Goal: Book appointment/travel/reservation

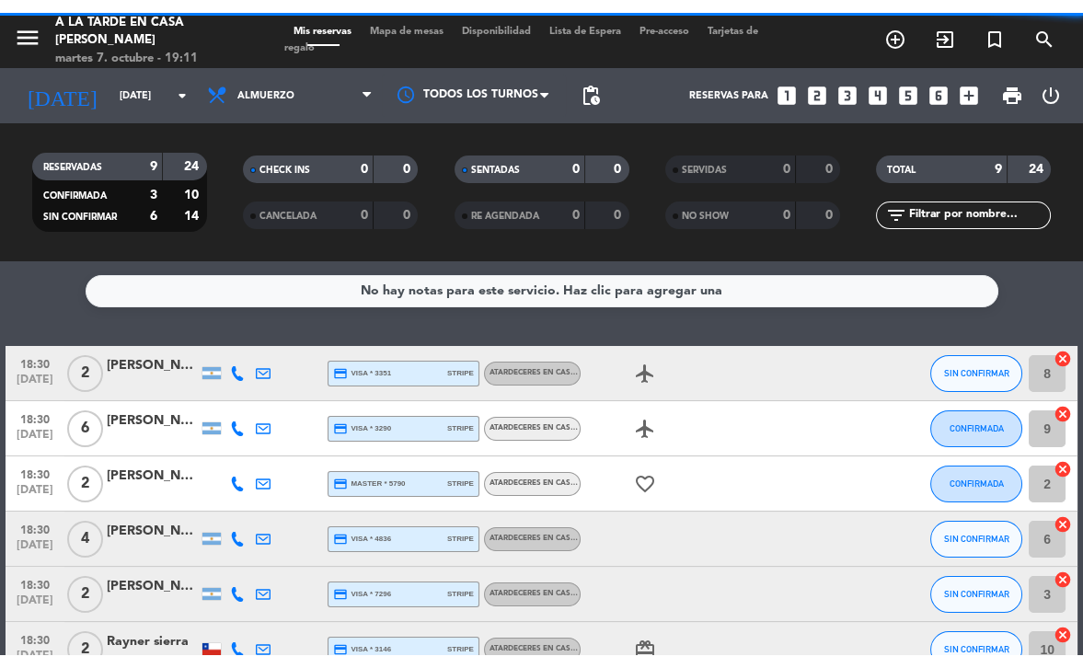
scroll to position [262, 0]
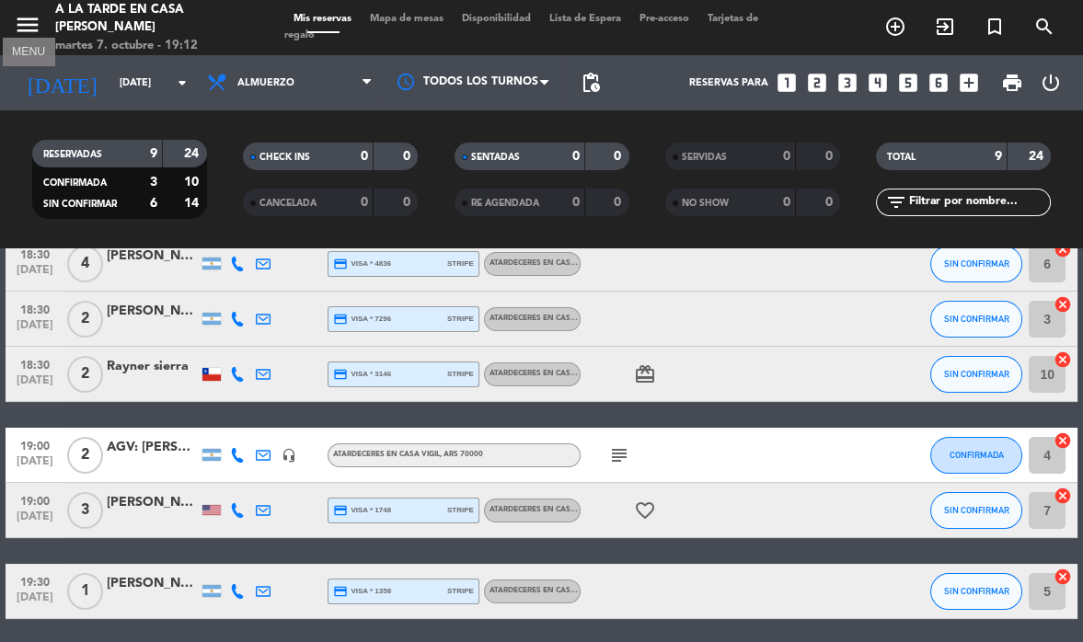
click at [22, 25] on icon "menu" at bounding box center [28, 25] width 28 height 28
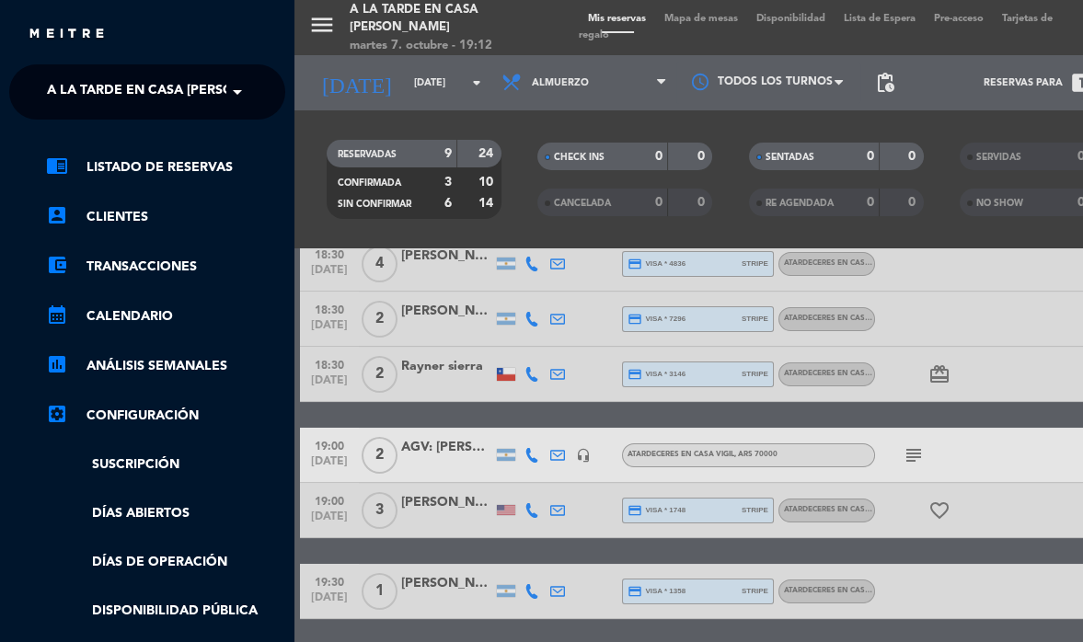
click at [116, 100] on span "A la tarde en Casa [PERSON_NAME]" at bounding box center [170, 92] width 247 height 39
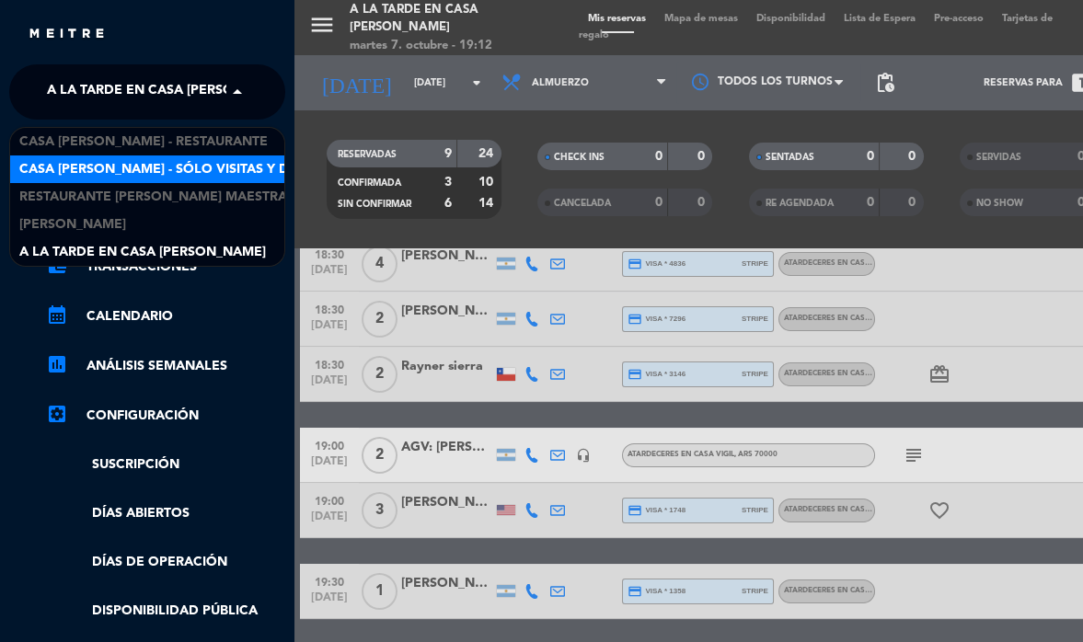
click at [162, 168] on span "Casa [PERSON_NAME] - SÓLO Visitas y Degustaciones" at bounding box center [204, 169] width 370 height 21
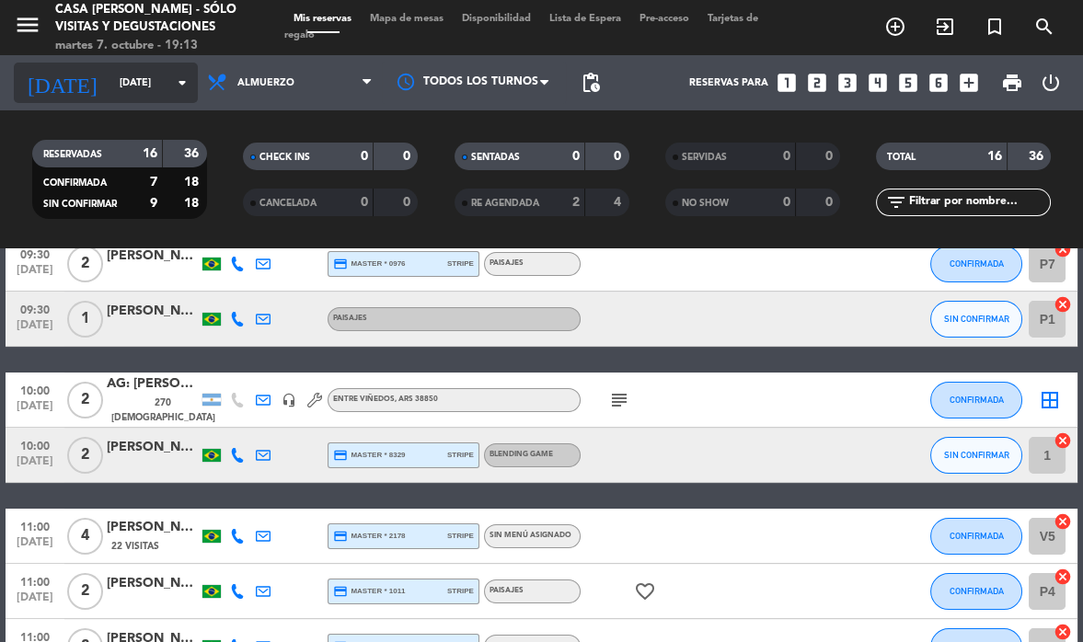
click at [156, 80] on input "[DATE]" at bounding box center [178, 83] width 136 height 30
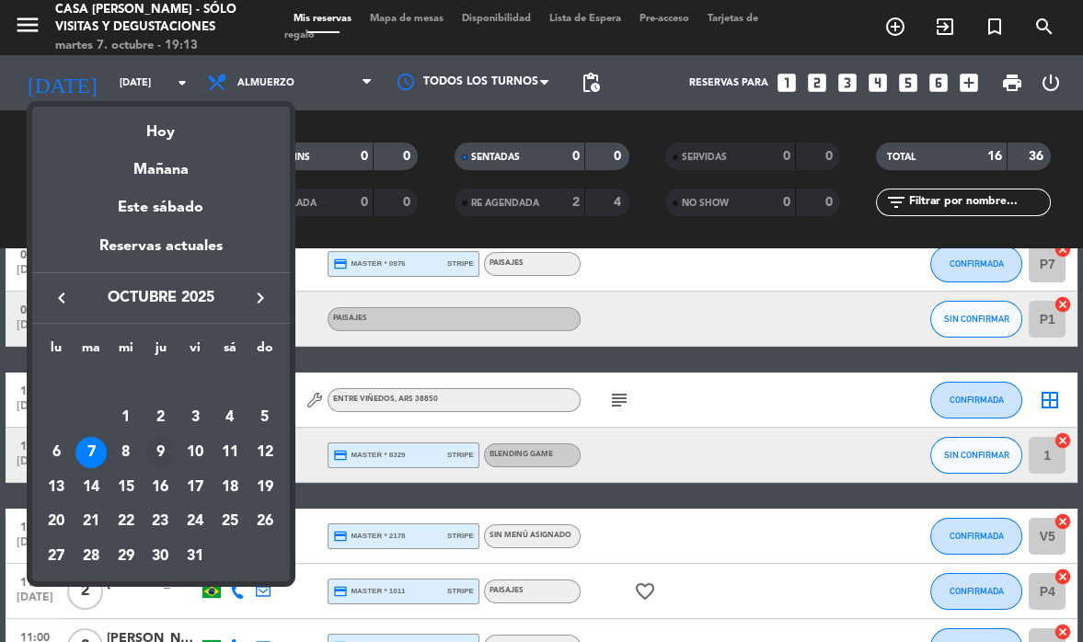
click at [168, 456] on div "9" at bounding box center [160, 452] width 31 height 31
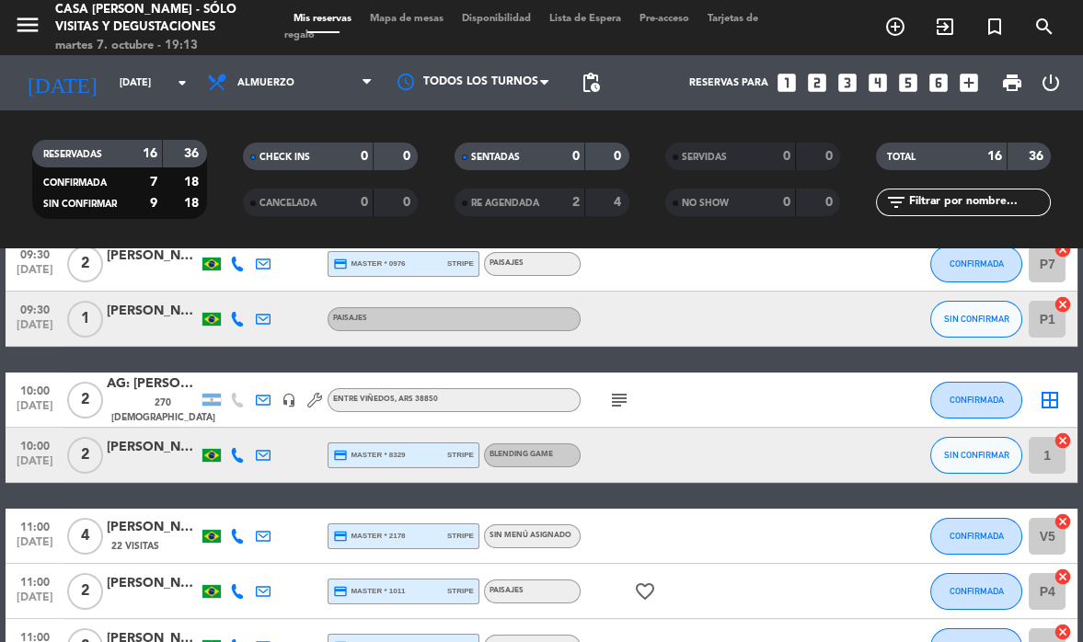
type input "[DEMOGRAPHIC_DATA][DATE]"
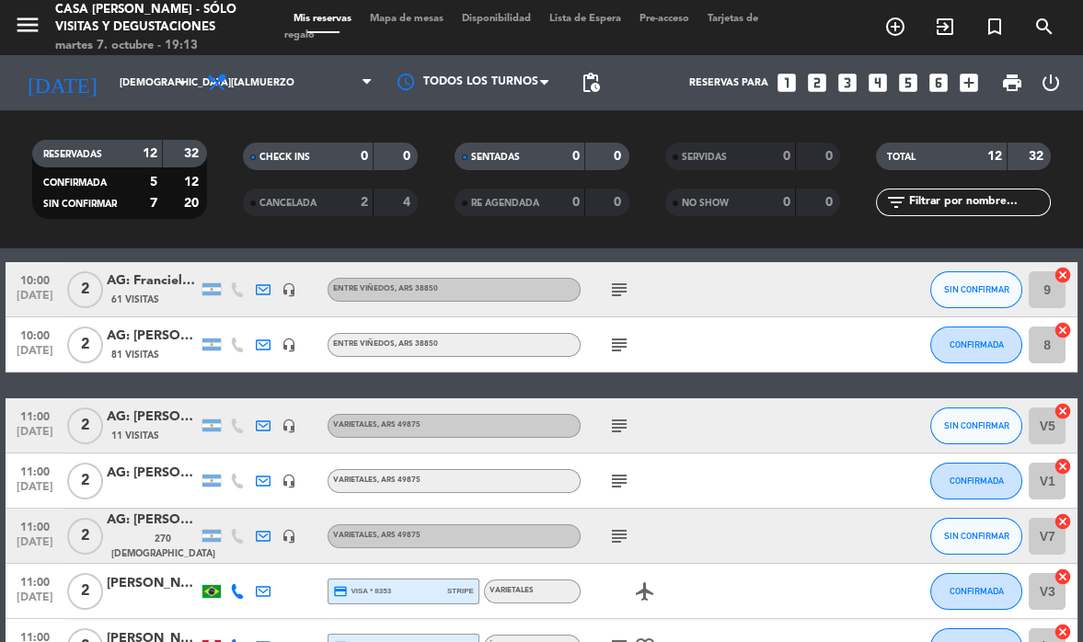
click at [556, 640] on div "Íconos" at bounding box center [532, 647] width 97 height 24
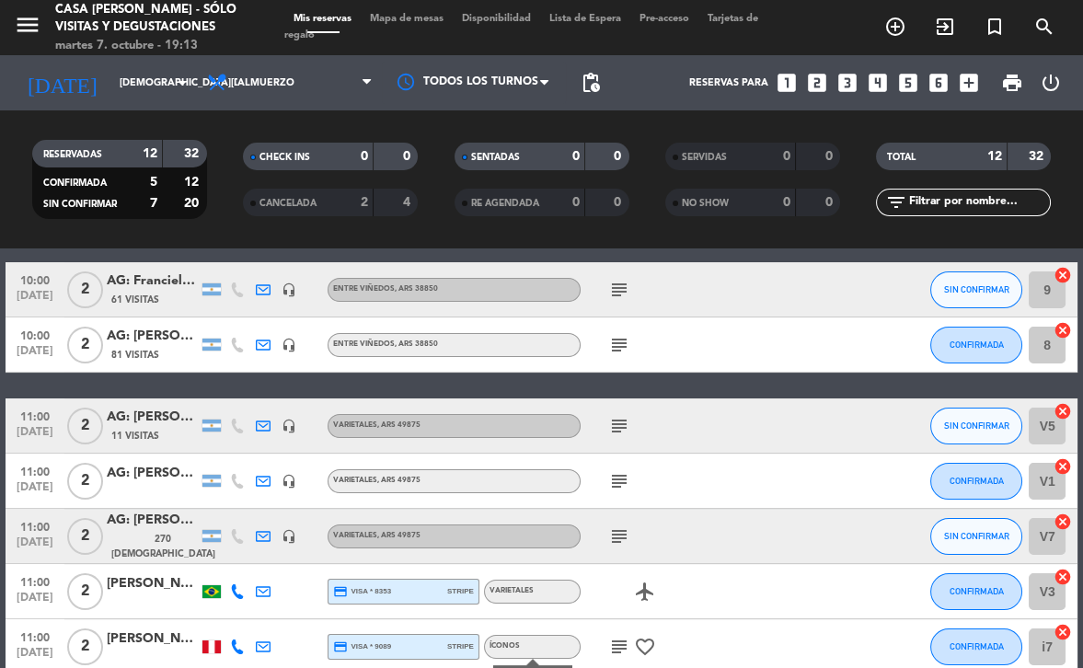
click at [872, 80] on icon "looks_4" at bounding box center [878, 83] width 24 height 24
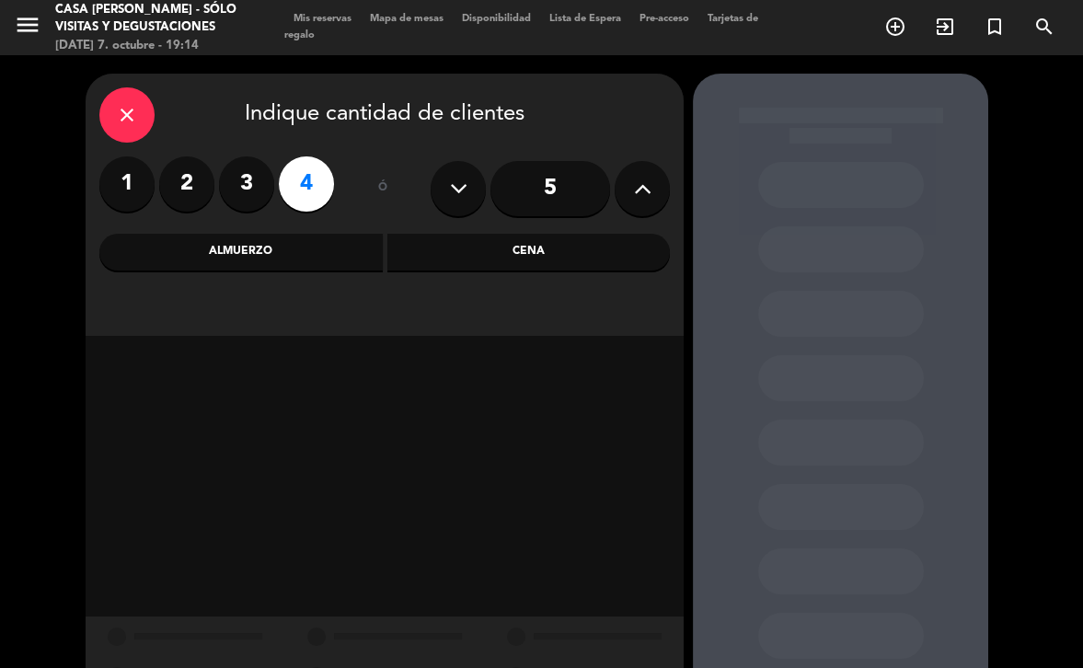
click at [309, 251] on div "Almuerzo" at bounding box center [240, 252] width 283 height 37
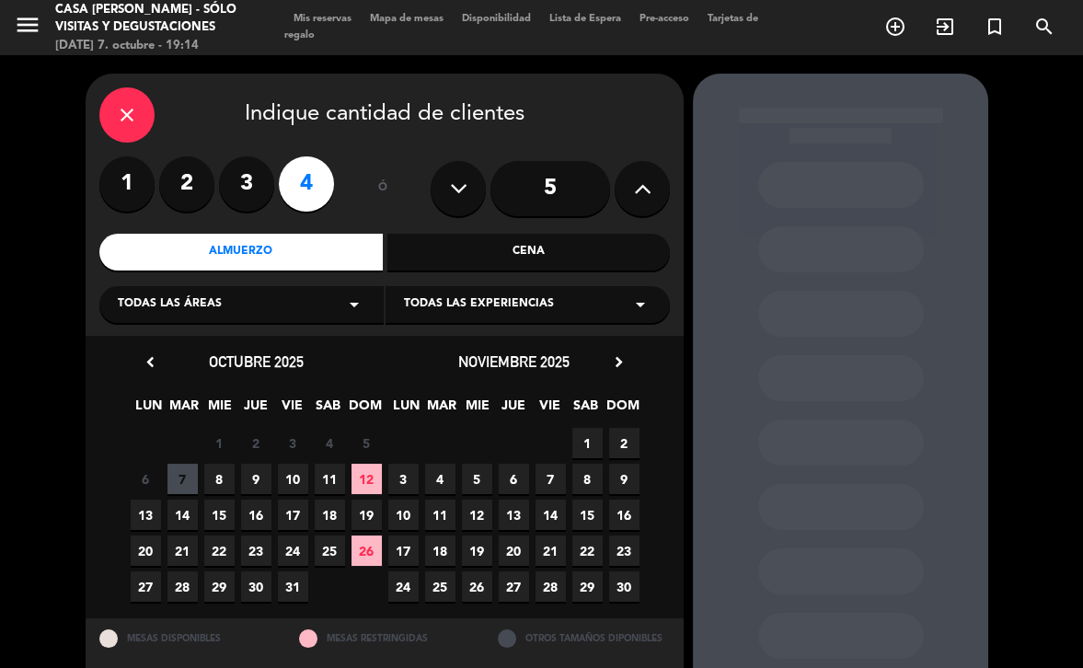
click at [250, 484] on span "9" at bounding box center [256, 479] width 30 height 30
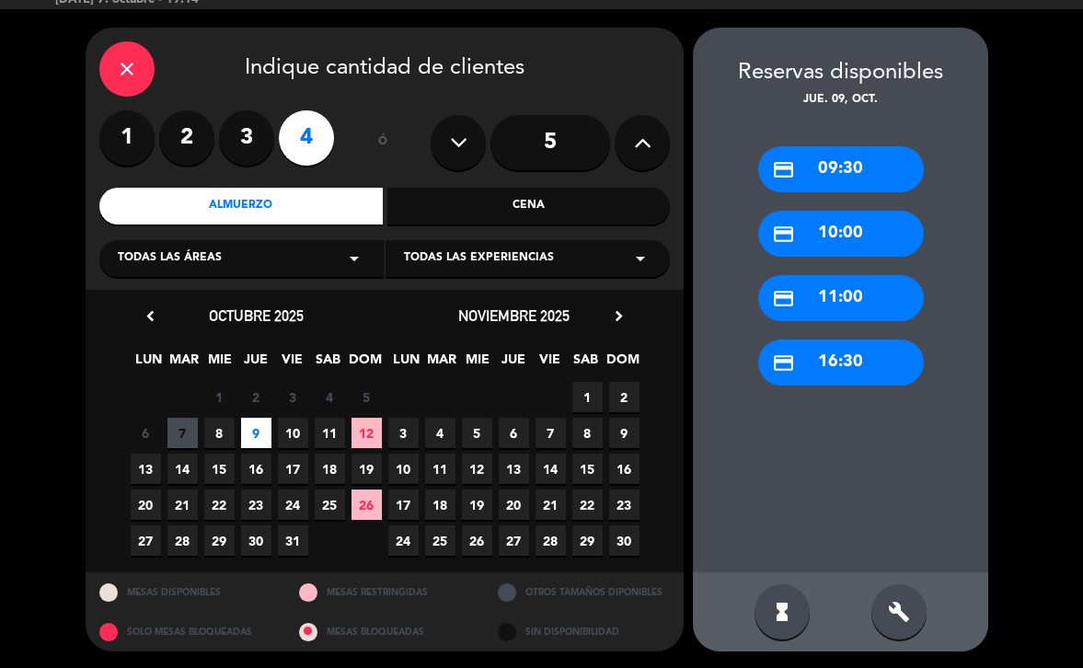
click at [860, 163] on div "credit_card 09:30" at bounding box center [841, 169] width 166 height 46
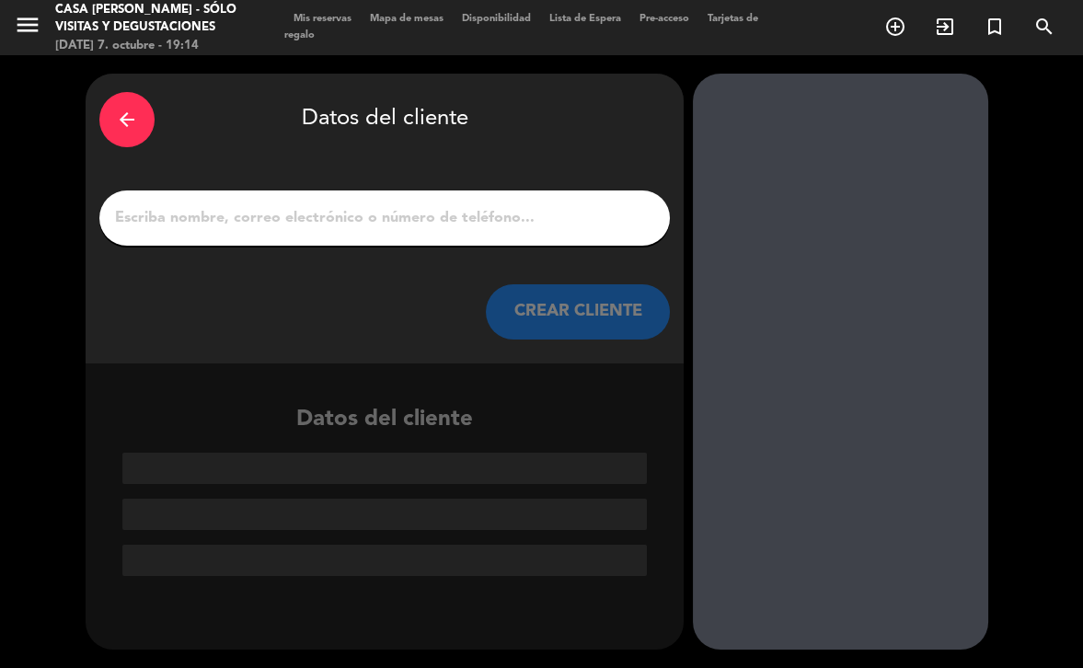
click at [438, 221] on input "1" at bounding box center [384, 218] width 543 height 26
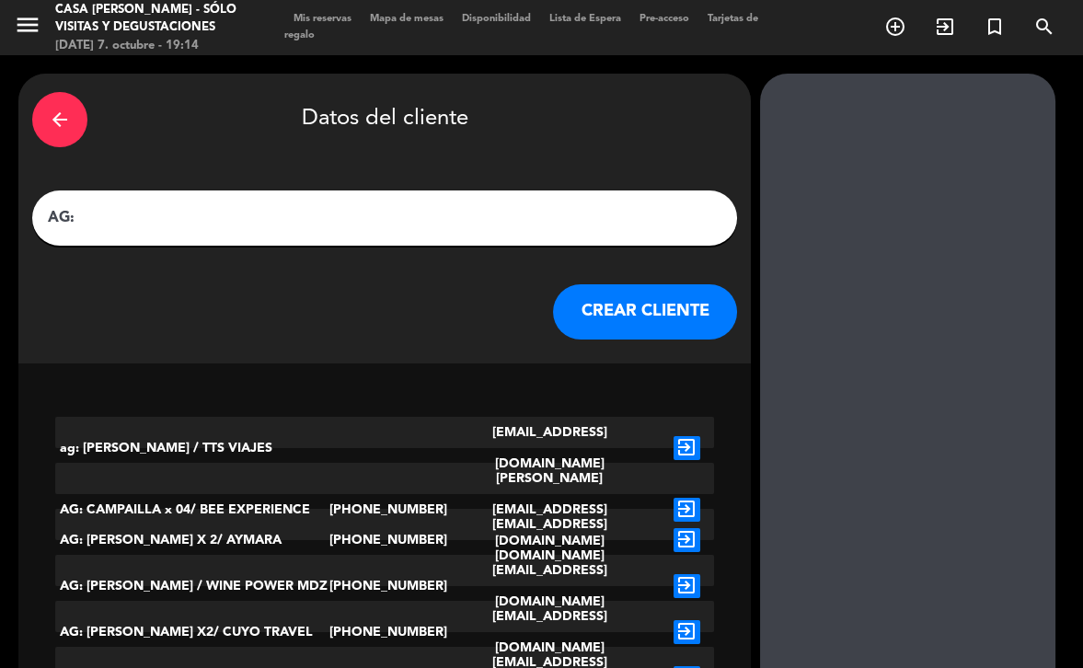
click at [287, 224] on input "AG:" at bounding box center [384, 218] width 677 height 26
paste input "[PERSON_NAME]"
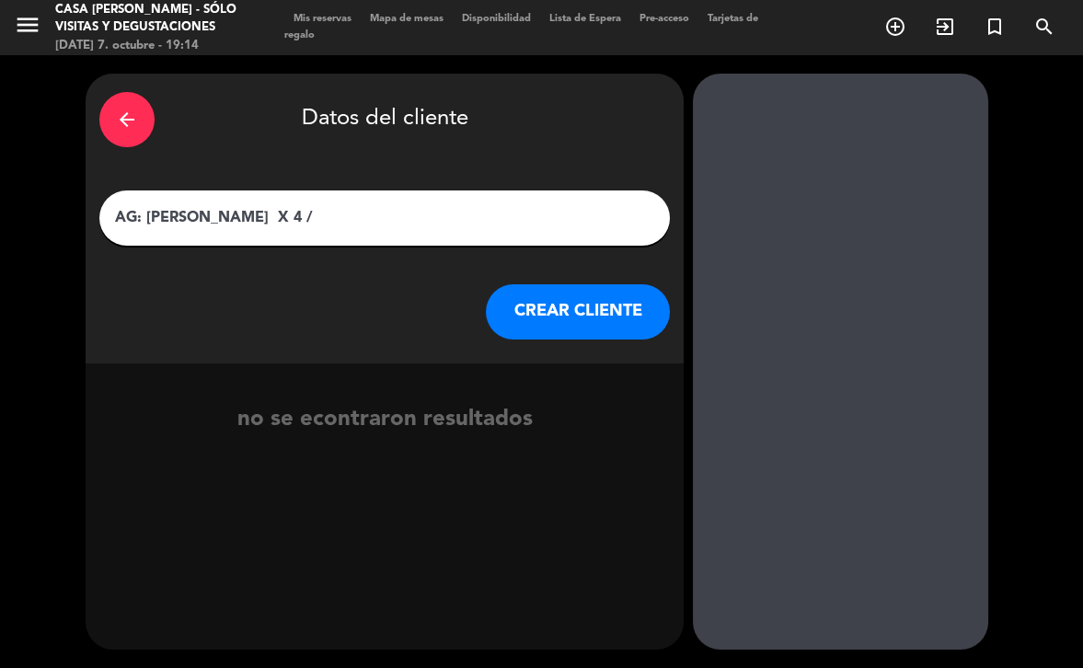
drag, startPoint x: 145, startPoint y: 217, endPoint x: 105, endPoint y: 218, distance: 40.5
click at [105, 218] on div "AG: [PERSON_NAME] X 4 /" at bounding box center [384, 218] width 571 height 55
click at [282, 218] on input "[PERSON_NAME] X 4 /" at bounding box center [384, 218] width 543 height 26
type input "[PERSON_NAME] X 4"
click at [544, 295] on button "CREAR CLIENTE" at bounding box center [578, 311] width 184 height 55
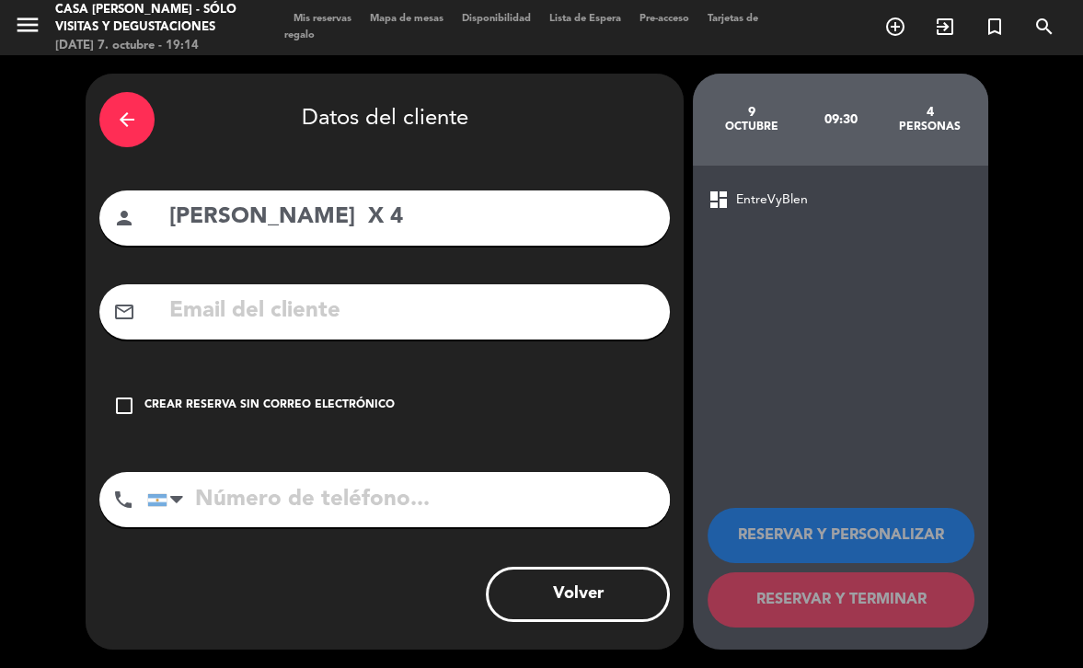
click at [352, 318] on input "text" at bounding box center [412, 312] width 489 height 38
paste input "[EMAIL_ADDRESS][DOMAIN_NAME]"
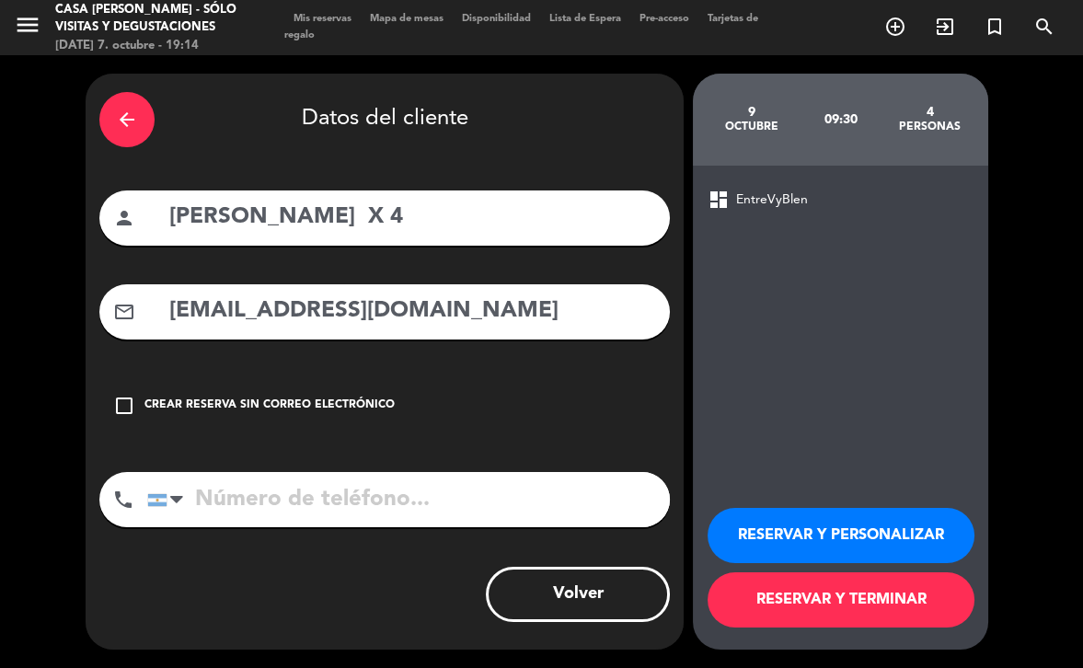
type input "[EMAIL_ADDRESS][DOMAIN_NAME]"
click at [318, 499] on input "tel" at bounding box center [408, 499] width 523 height 55
paste input "[PHONE_NUMBER]"
type input "[PHONE_NUMBER]"
click at [880, 520] on button "RESERVAR Y PERSONALIZAR" at bounding box center [841, 535] width 267 height 55
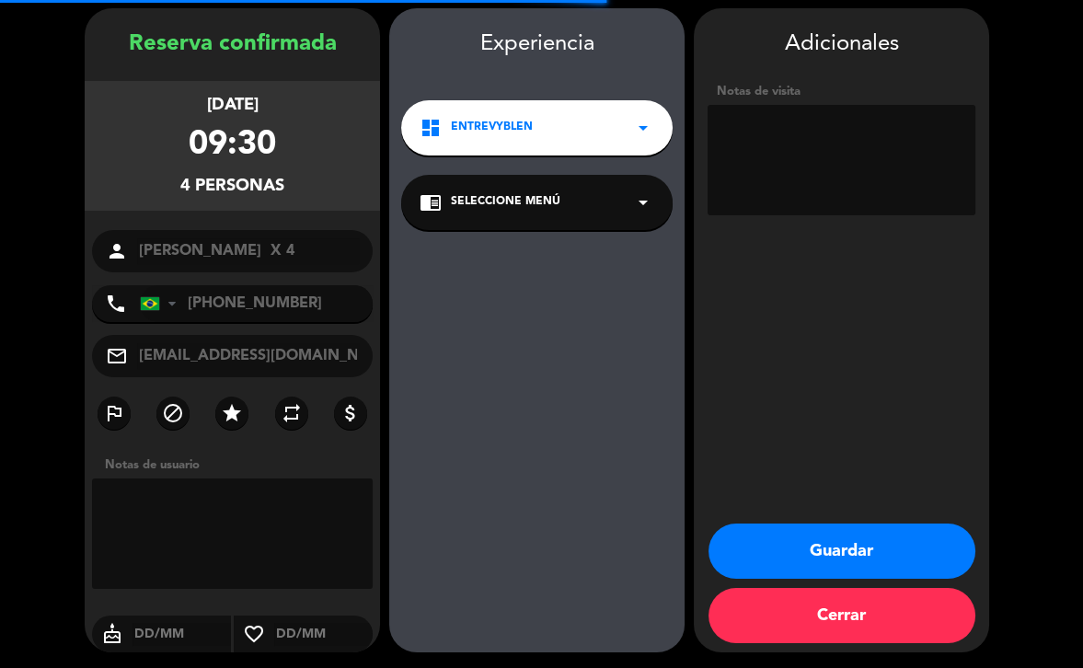
scroll to position [66, 0]
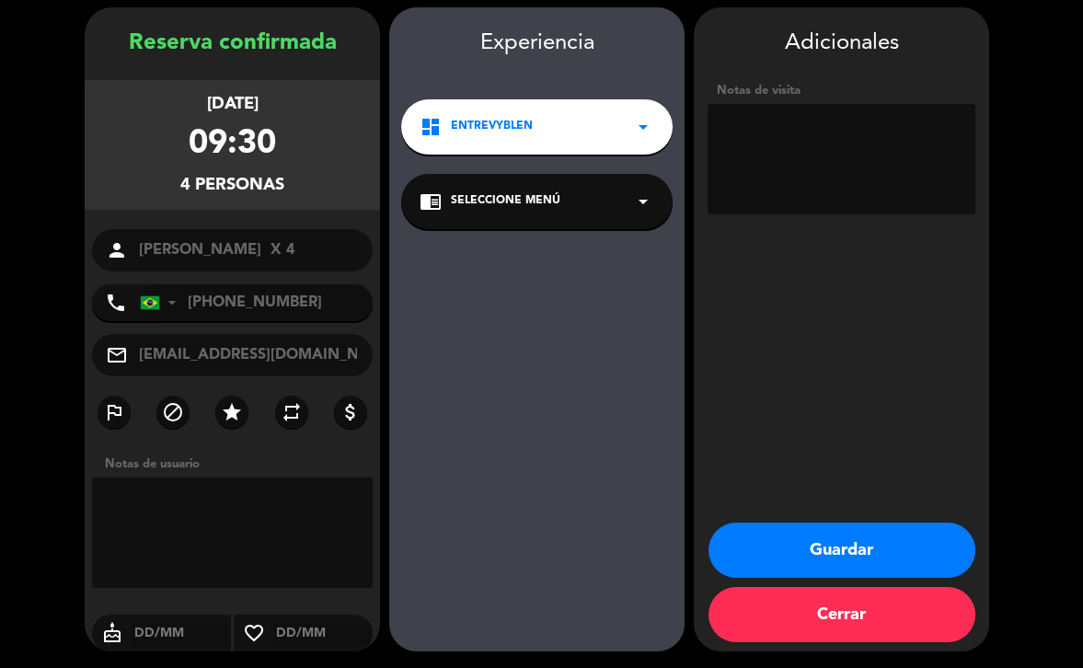
drag, startPoint x: 923, startPoint y: 558, endPoint x: 775, endPoint y: 499, distance: 159.5
click at [922, 553] on button "Guardar" at bounding box center [842, 550] width 267 height 55
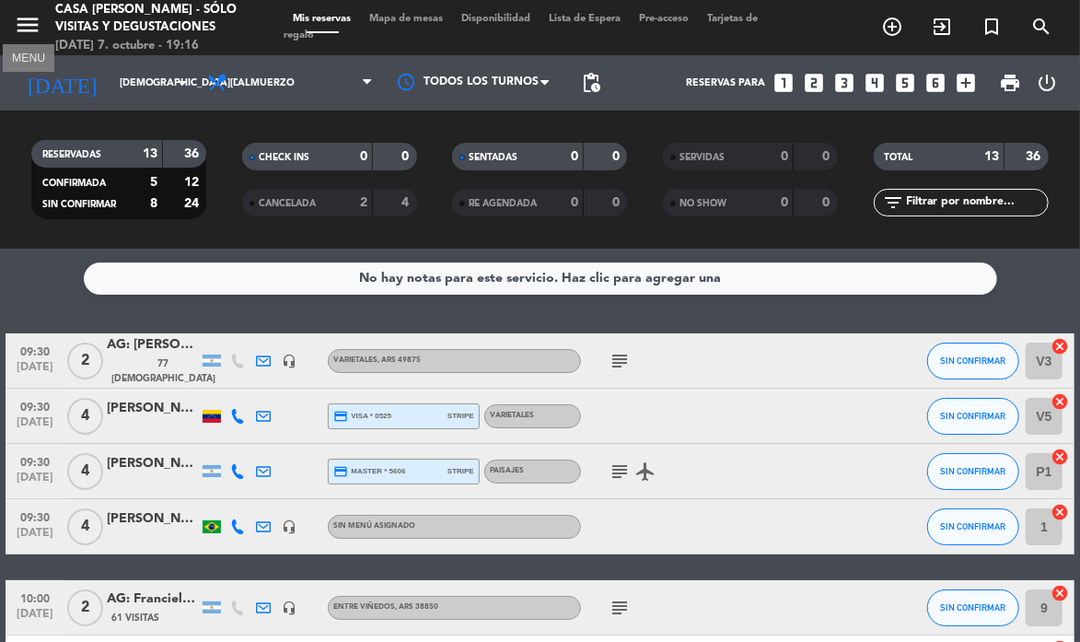
click at [29, 18] on icon "menu" at bounding box center [28, 25] width 28 height 28
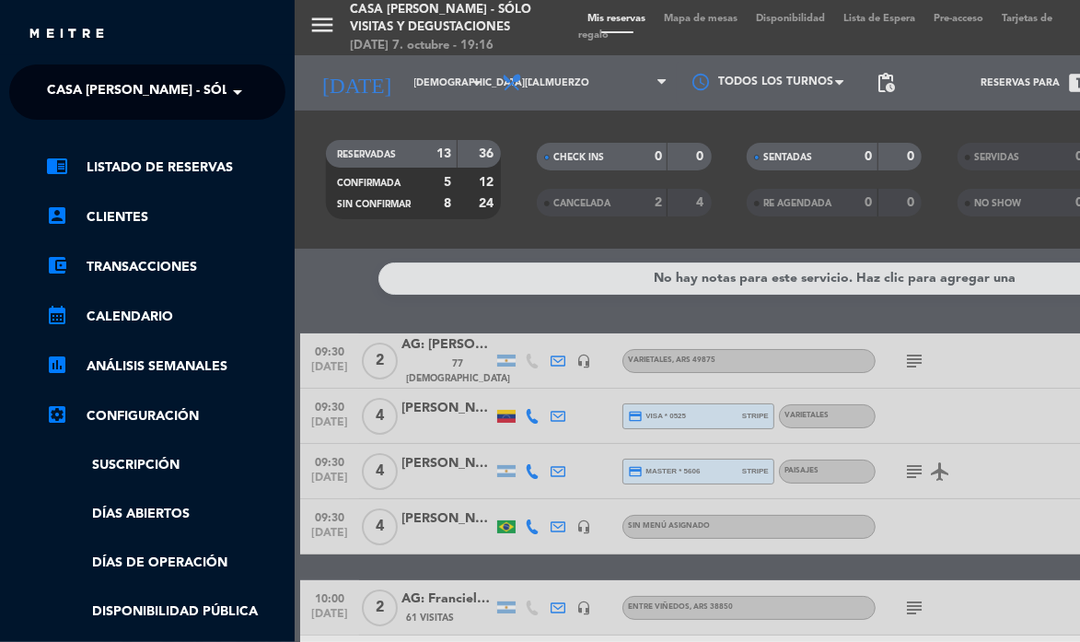
click at [107, 85] on span "Casa [PERSON_NAME] - SÓLO Visitas y Degustaciones" at bounding box center [232, 92] width 370 height 39
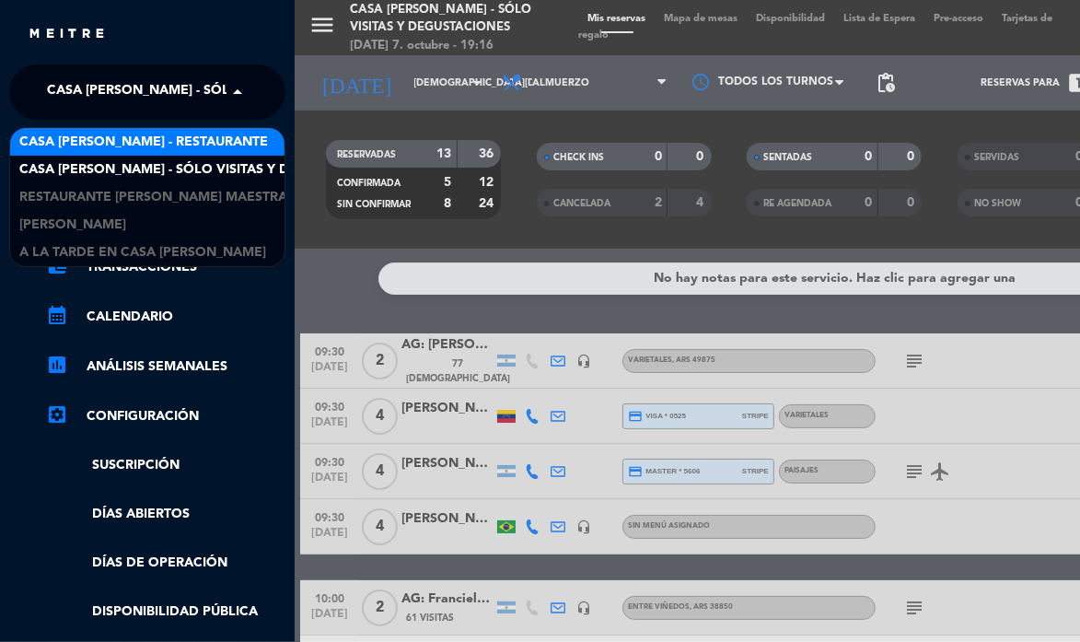
click at [127, 145] on span "Casa [PERSON_NAME] - Restaurante" at bounding box center [143, 142] width 249 height 21
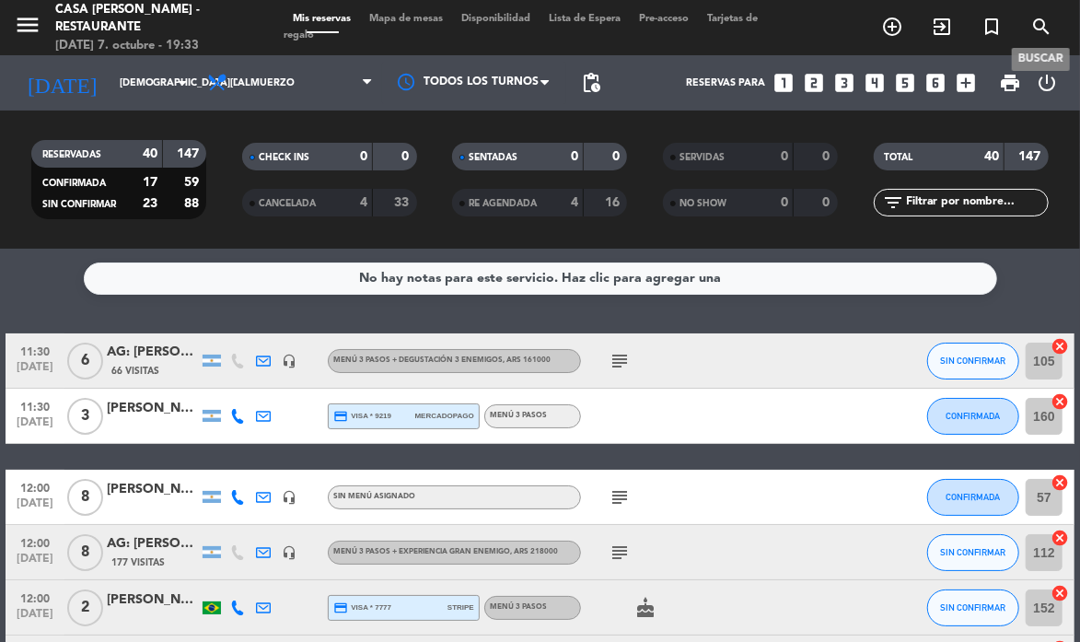
click at [1044, 26] on icon "search" at bounding box center [1041, 27] width 22 height 22
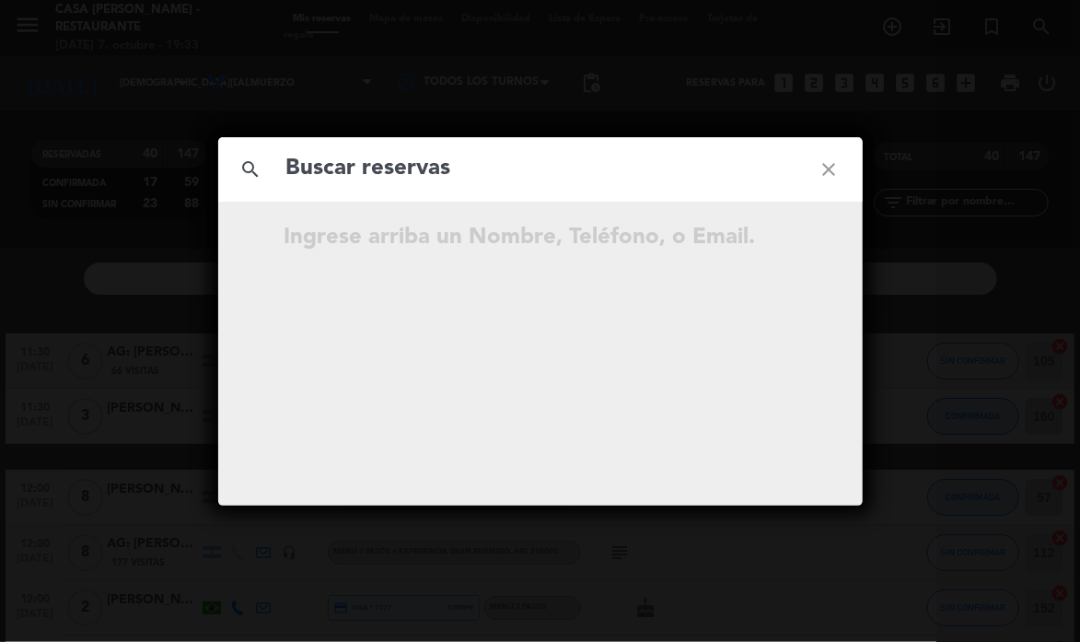
click at [552, 168] on input "text" at bounding box center [540, 169] width 512 height 38
type input "[PERSON_NAME]"
click at [832, 168] on icon "close" at bounding box center [829, 169] width 66 height 66
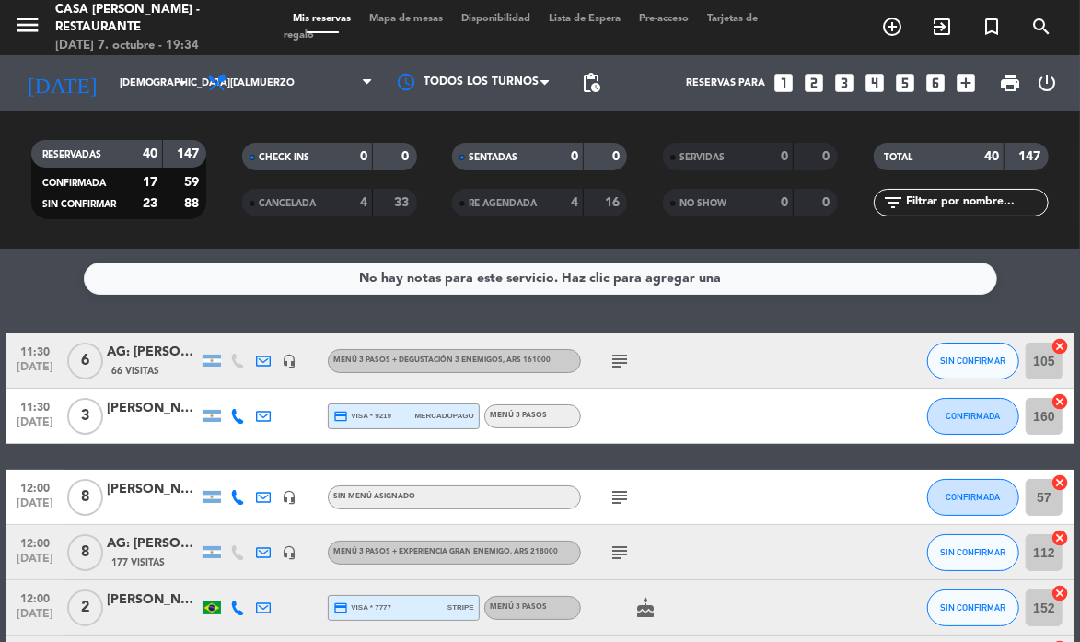
drag, startPoint x: 794, startPoint y: 315, endPoint x: 320, endPoint y: 149, distance: 502.1
click at [794, 315] on div "No hay notas para este servicio. Haz clic para agregar una 11:30 [DATE] 6 AG: […" at bounding box center [540, 445] width 1080 height 393
click at [29, 30] on icon "menu" at bounding box center [28, 25] width 28 height 28
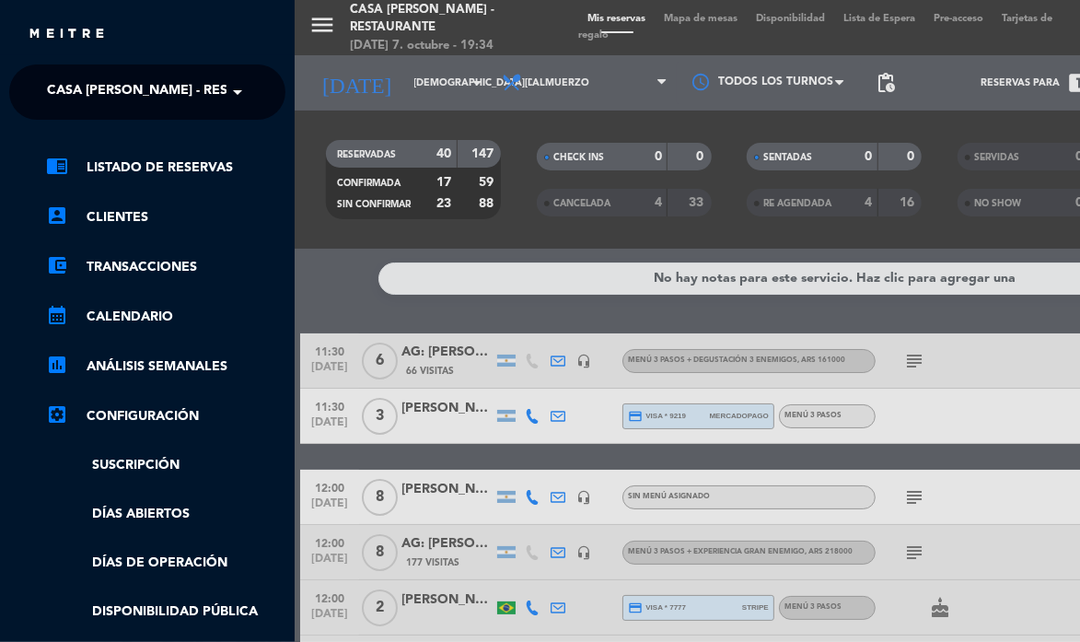
click at [148, 83] on span "Casa [PERSON_NAME] - Restaurante" at bounding box center [171, 92] width 249 height 39
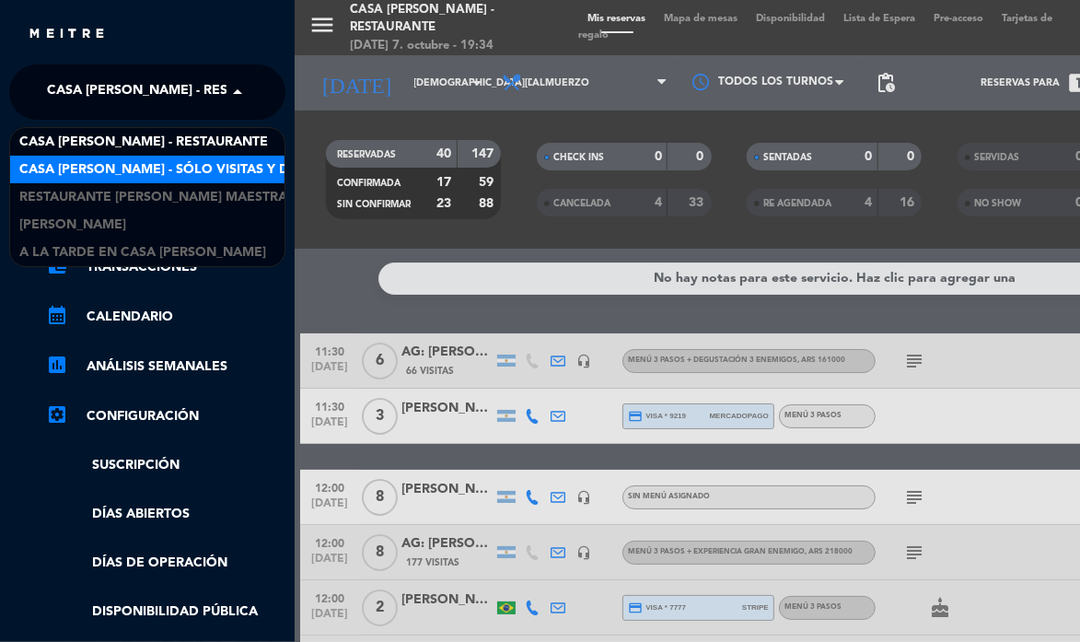
click at [191, 168] on span "Casa [PERSON_NAME] - SÓLO Visitas y Degustaciones" at bounding box center [204, 169] width 370 height 21
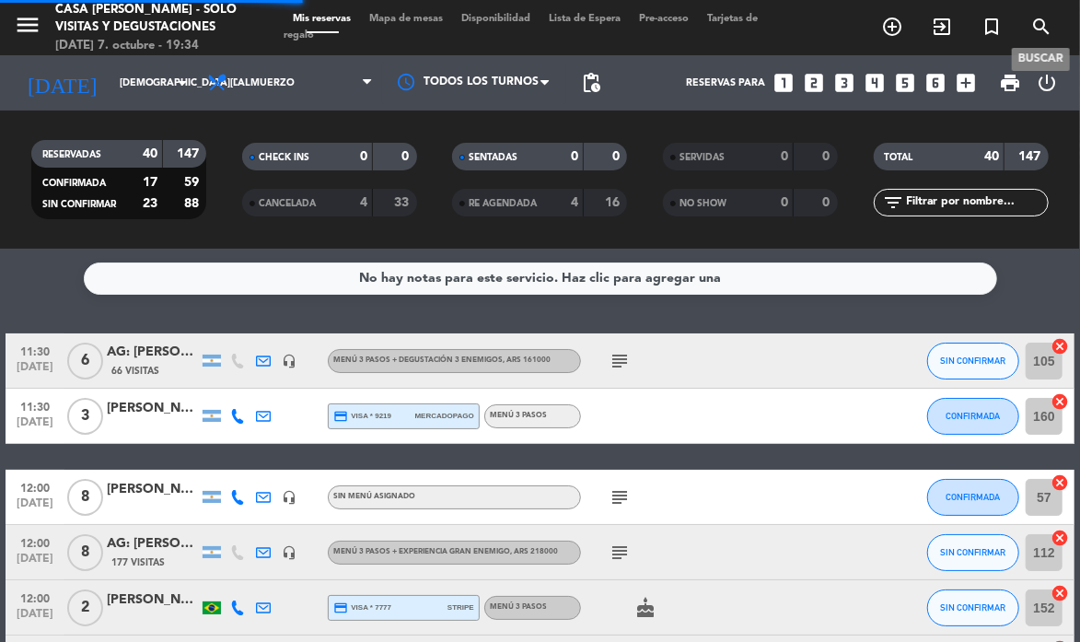
click at [1052, 32] on icon "search" at bounding box center [1041, 27] width 22 height 22
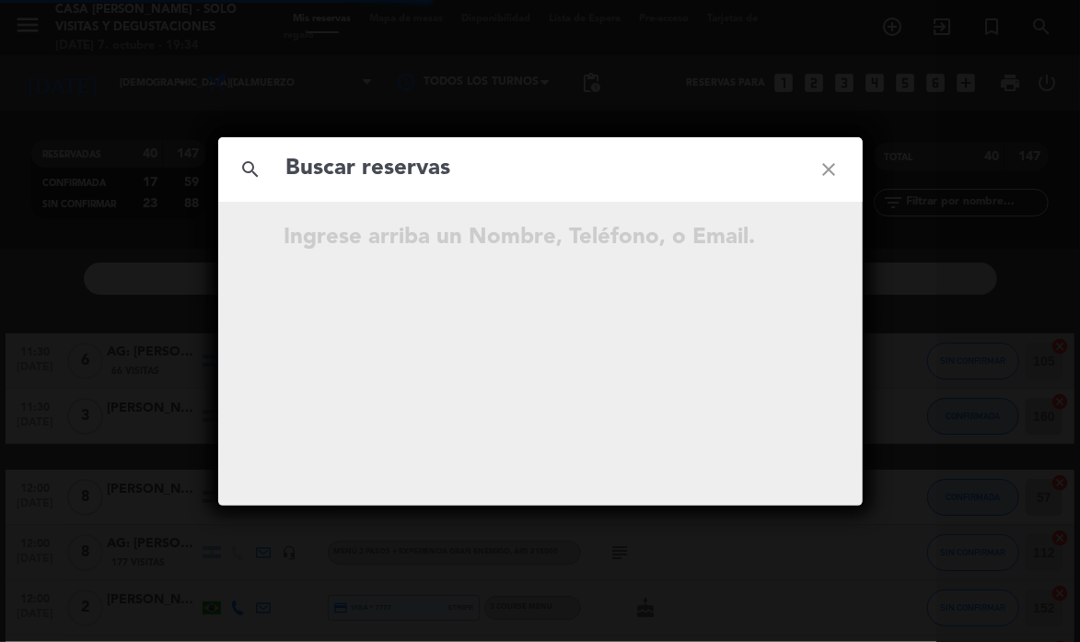
click at [501, 169] on input "text" at bounding box center [540, 169] width 512 height 38
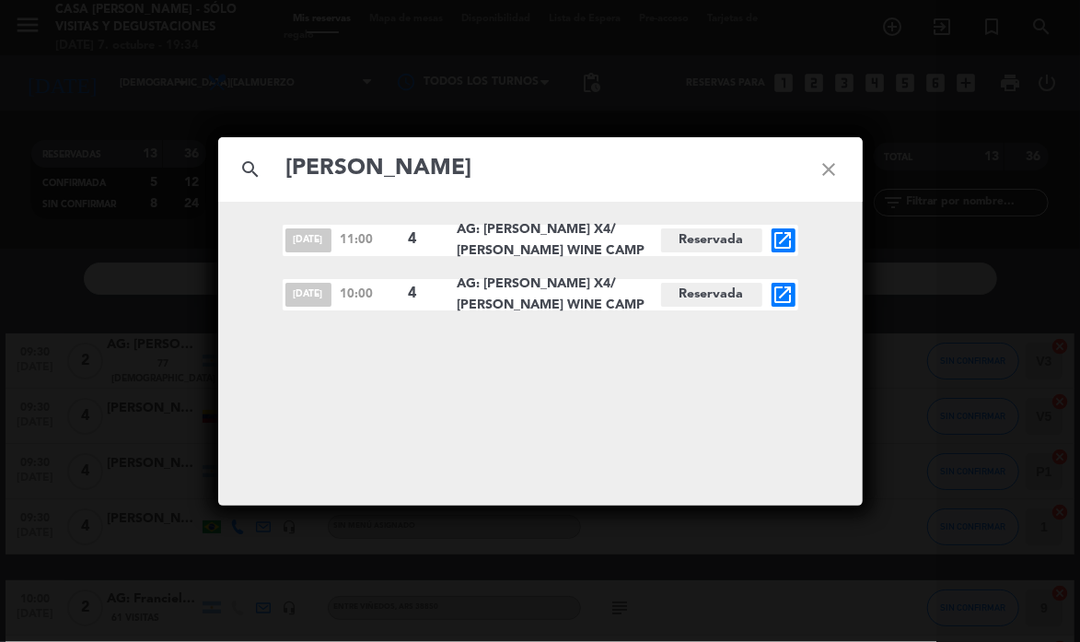
type input "[PERSON_NAME]"
click at [785, 293] on icon "open_in_new" at bounding box center [783, 294] width 22 height 22
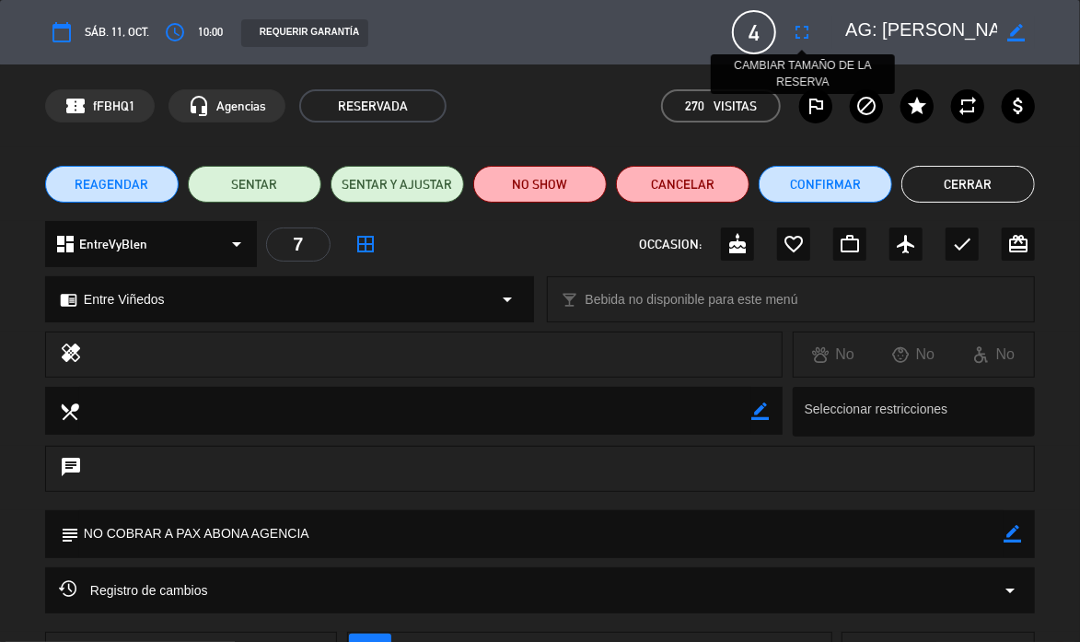
click at [803, 35] on icon "fullscreen" at bounding box center [802, 32] width 22 height 22
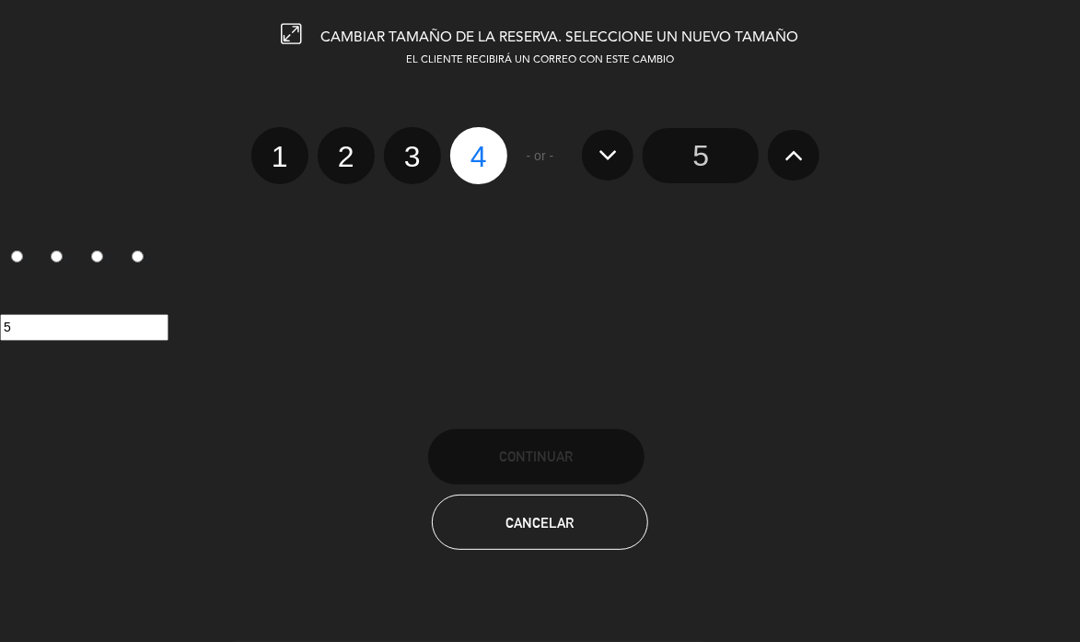
click at [403, 177] on label "3" at bounding box center [412, 155] width 57 height 57
click at [404, 146] on input "3" at bounding box center [410, 140] width 12 height 12
radio input "true"
radio input "false"
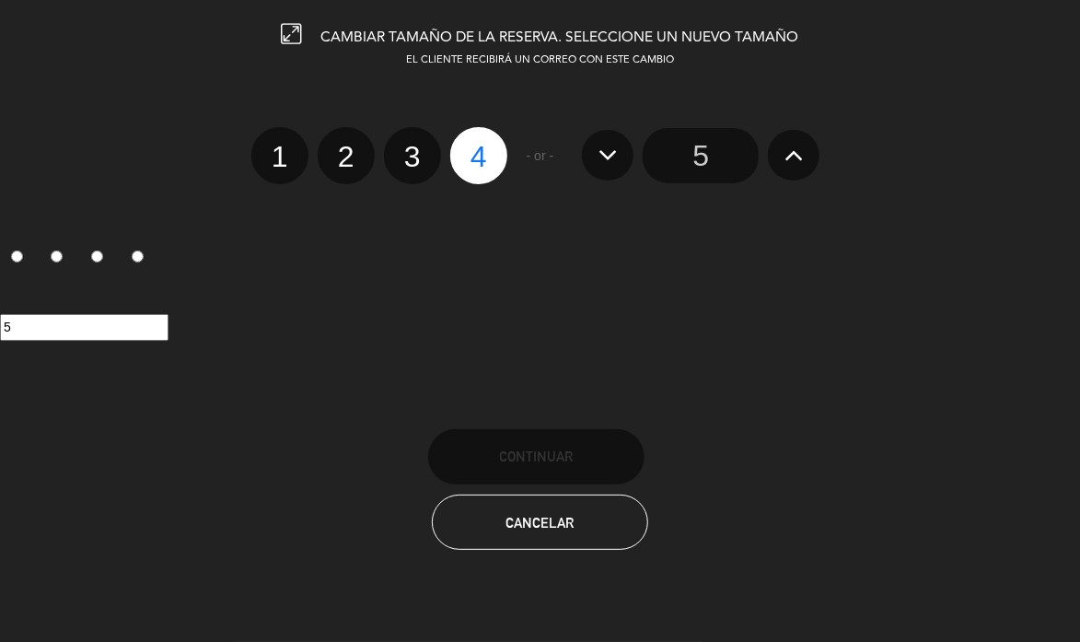
radio input "false"
radio input "true"
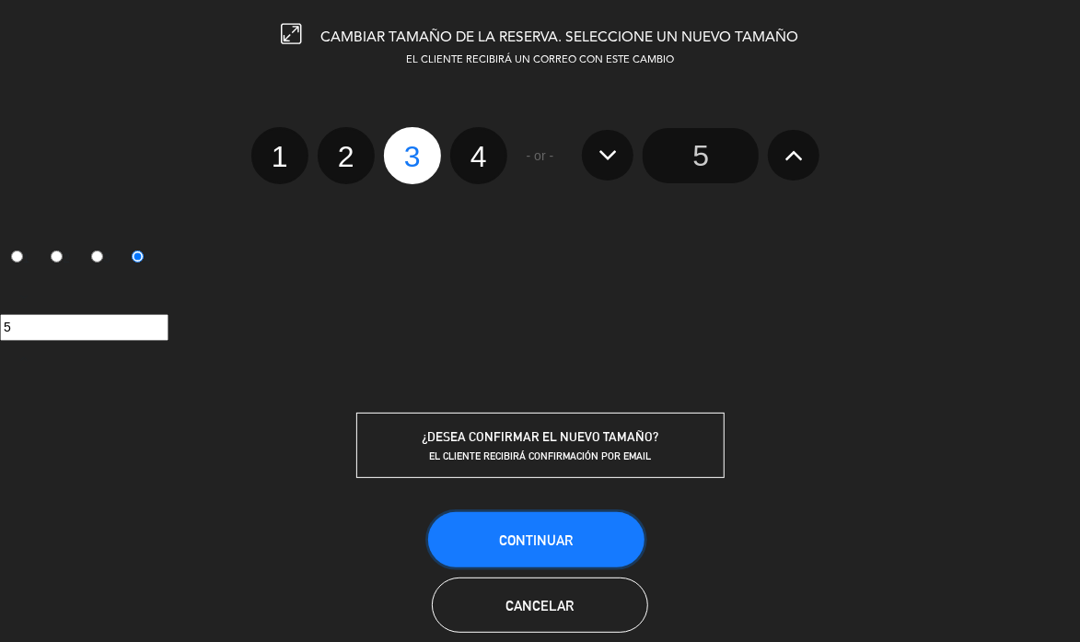
click at [530, 550] on button "Continuar" at bounding box center [536, 539] width 216 height 55
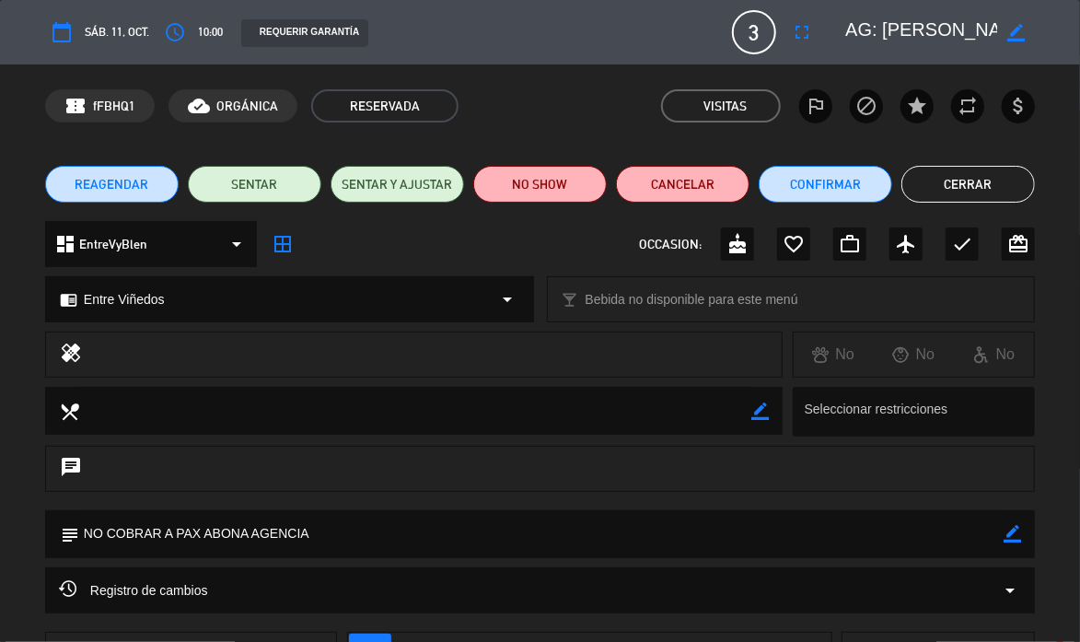
click at [1018, 25] on icon "border_color" at bounding box center [1015, 32] width 17 height 17
click at [860, 27] on textarea at bounding box center [921, 32] width 152 height 33
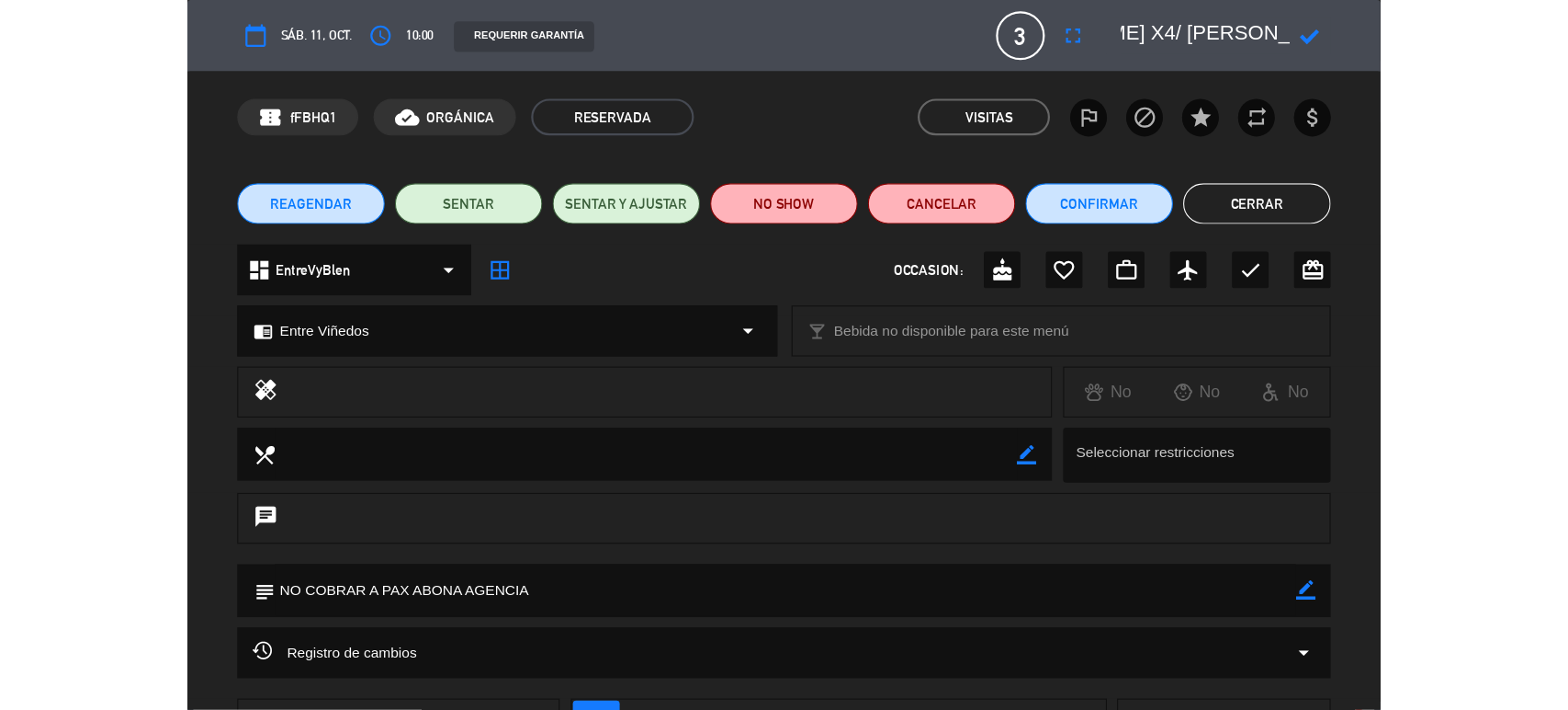
scroll to position [0, 155]
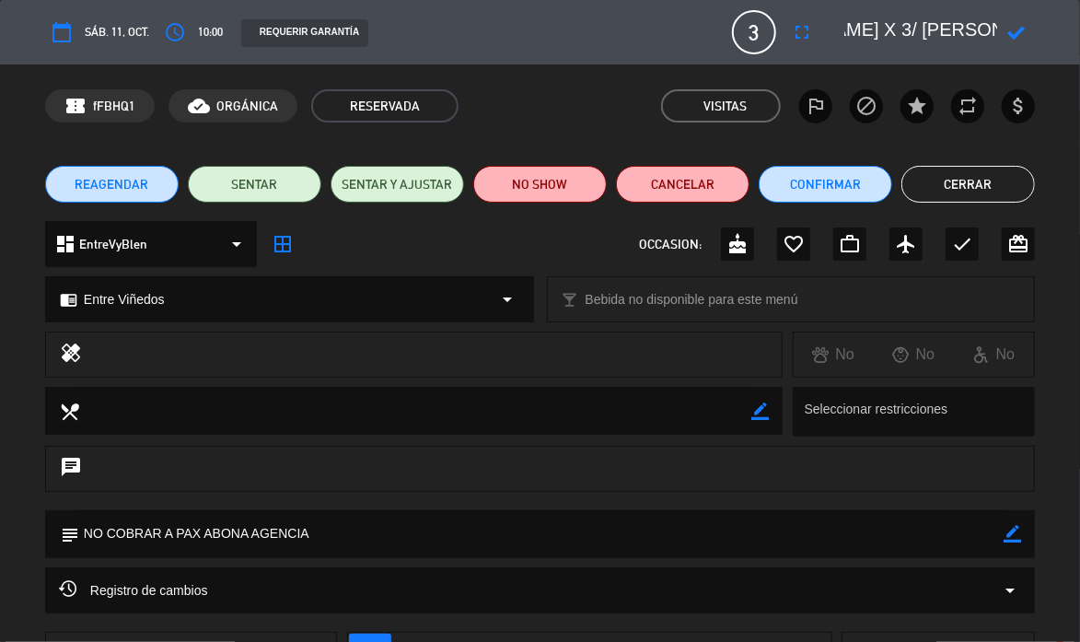
click at [1015, 36] on icon at bounding box center [1015, 32] width 17 height 17
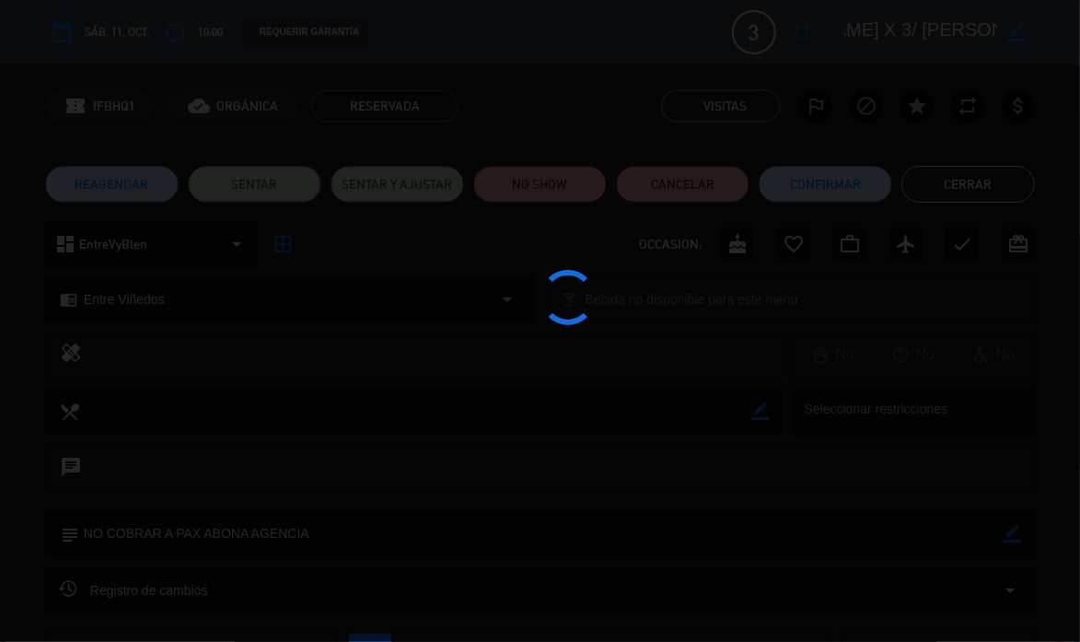
type textarea "AG: [PERSON_NAME] X 3/ [PERSON_NAME] WINE CAMP"
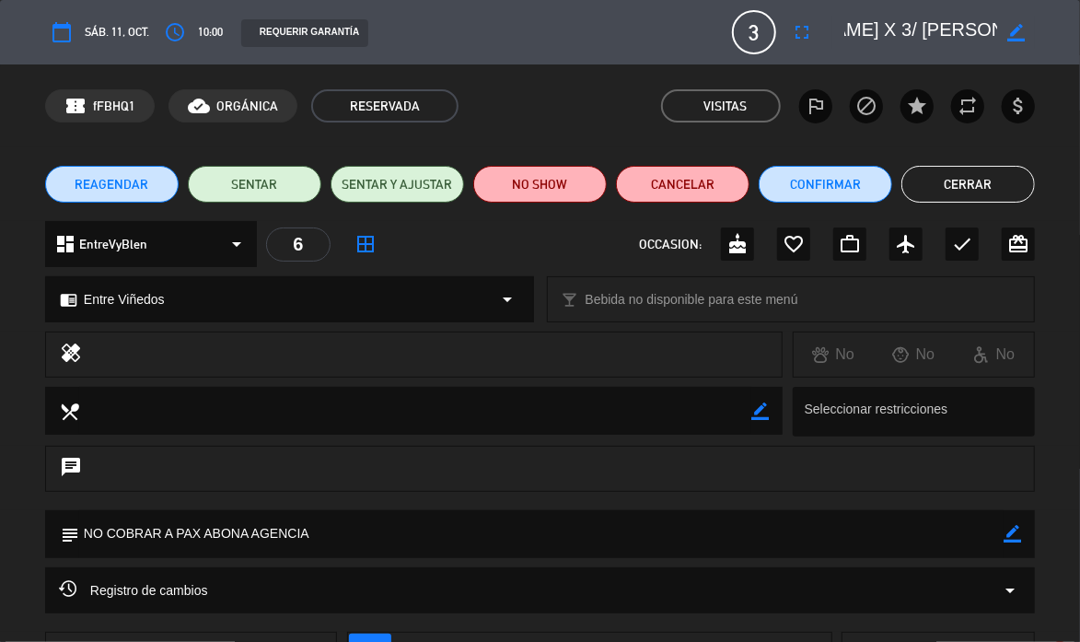
drag, startPoint x: 762, startPoint y: 76, endPoint x: 734, endPoint y: 66, distance: 29.4
click at [761, 77] on div "confirmation_number fFBHQ1 cloud_done ORGÁNICA RESERVADA Visitas outlined_flag …" at bounding box center [540, 105] width 1080 height 83
drag, startPoint x: 31, startPoint y: 142, endPoint x: 74, endPoint y: 105, distance: 56.1
click at [31, 142] on div "confirmation_number fFBHQ1 cloud_done ORGÁNICA RESERVADA Visitas outlined_flag …" at bounding box center [540, 105] width 1080 height 83
click at [928, 191] on button "Cerrar" at bounding box center [967, 184] width 133 height 37
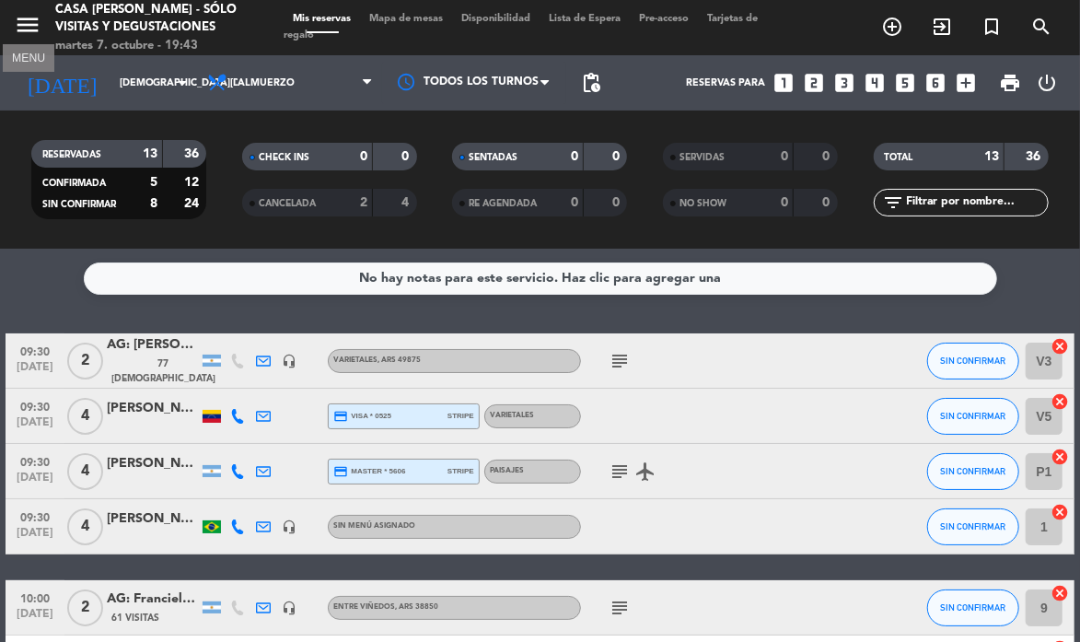
click at [23, 24] on icon "menu" at bounding box center [28, 25] width 28 height 28
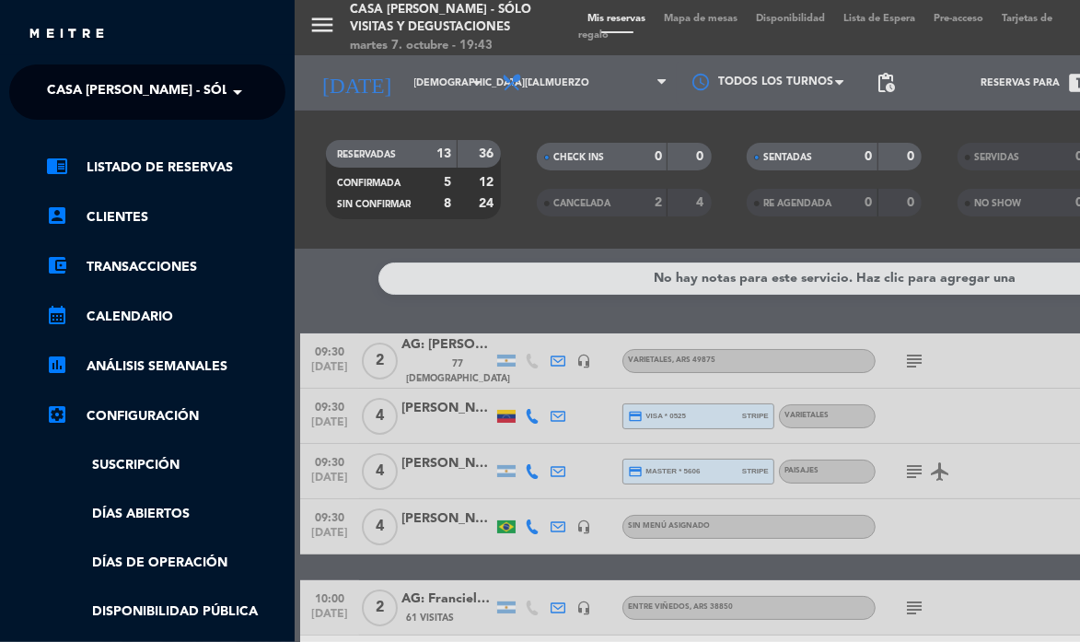
click at [131, 97] on span "Casa [PERSON_NAME] - SÓLO Visitas y Degustaciones" at bounding box center [232, 92] width 370 height 39
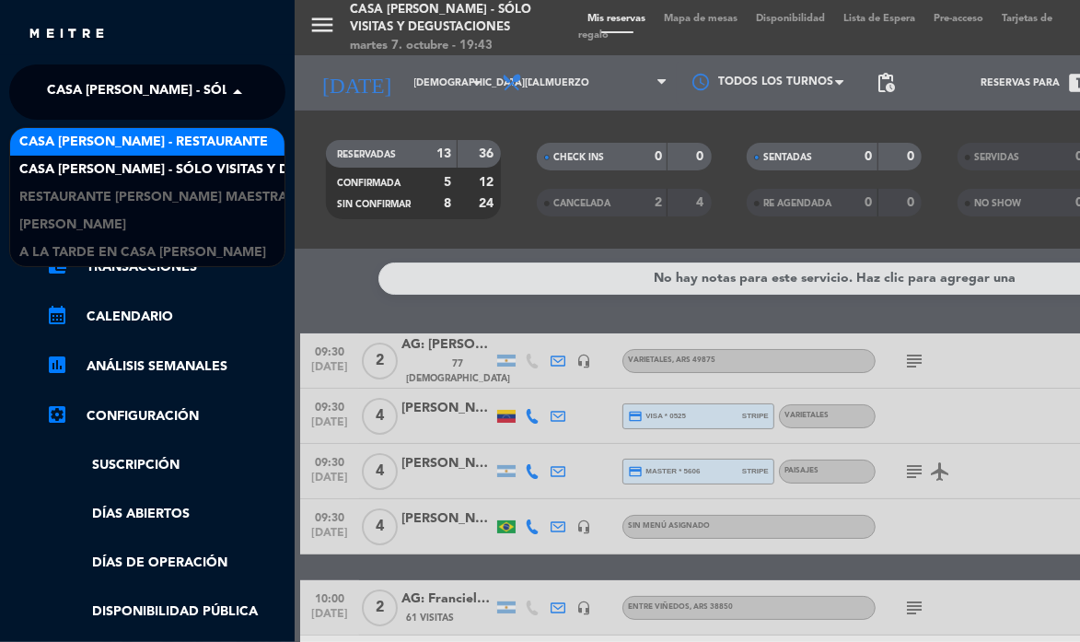
click at [146, 136] on span "Casa [PERSON_NAME] - Restaurante" at bounding box center [143, 142] width 249 height 21
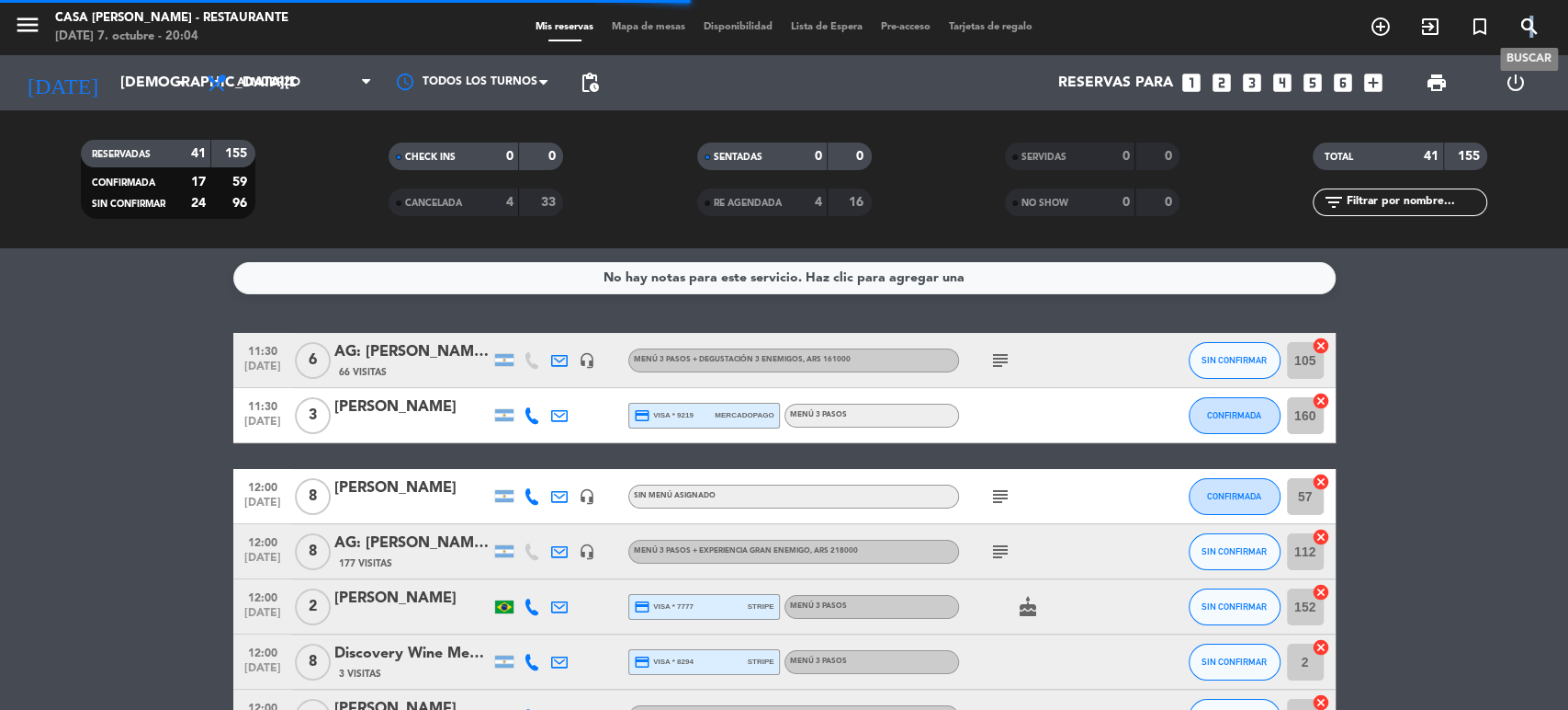
click at [1080, 25] on icon "search" at bounding box center [1529, 27] width 22 height 22
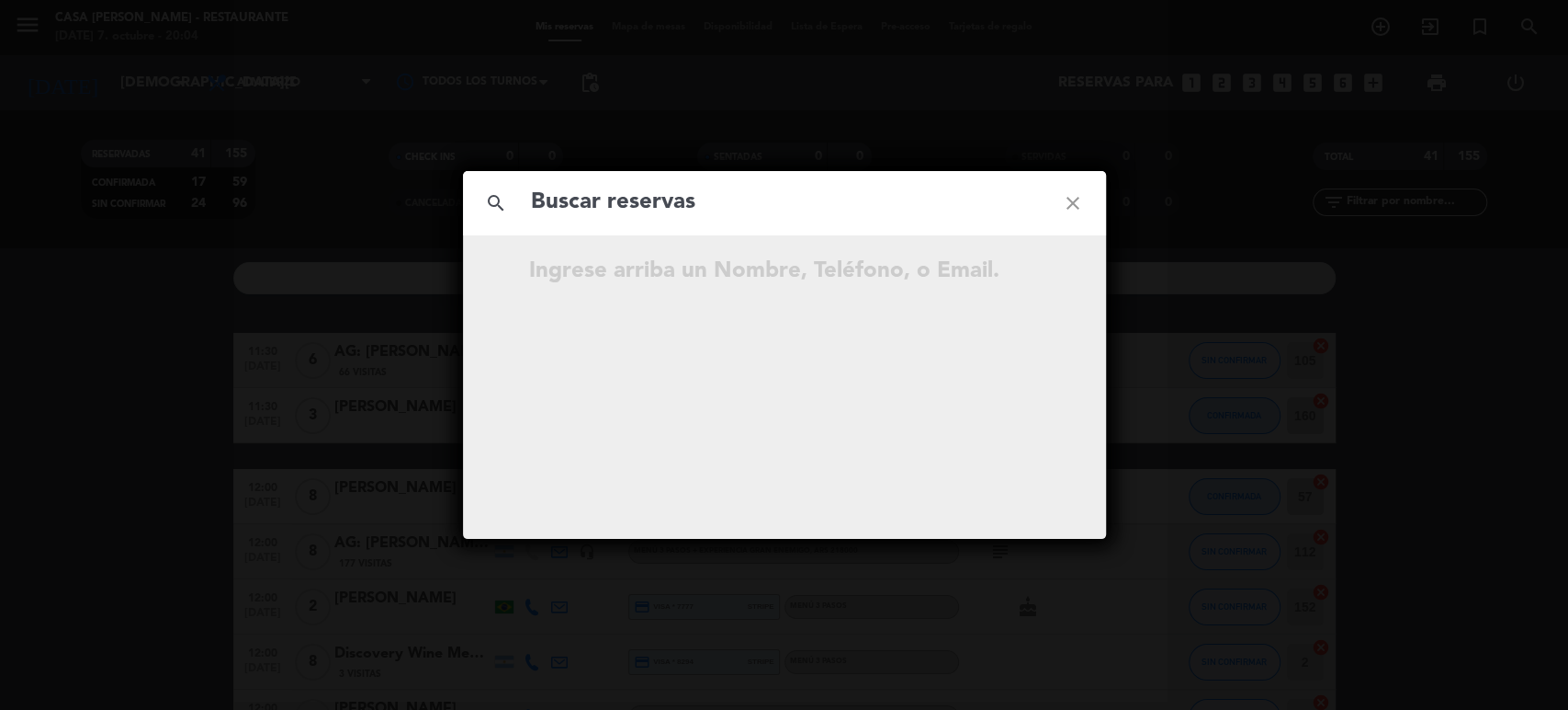
click at [706, 201] on input "text" at bounding box center [784, 203] width 511 height 38
type input "[PERSON_NAME] de"
click at [1080, 198] on icon "close" at bounding box center [1073, 203] width 66 height 66
click at [1071, 200] on icon "close" at bounding box center [1073, 203] width 66 height 66
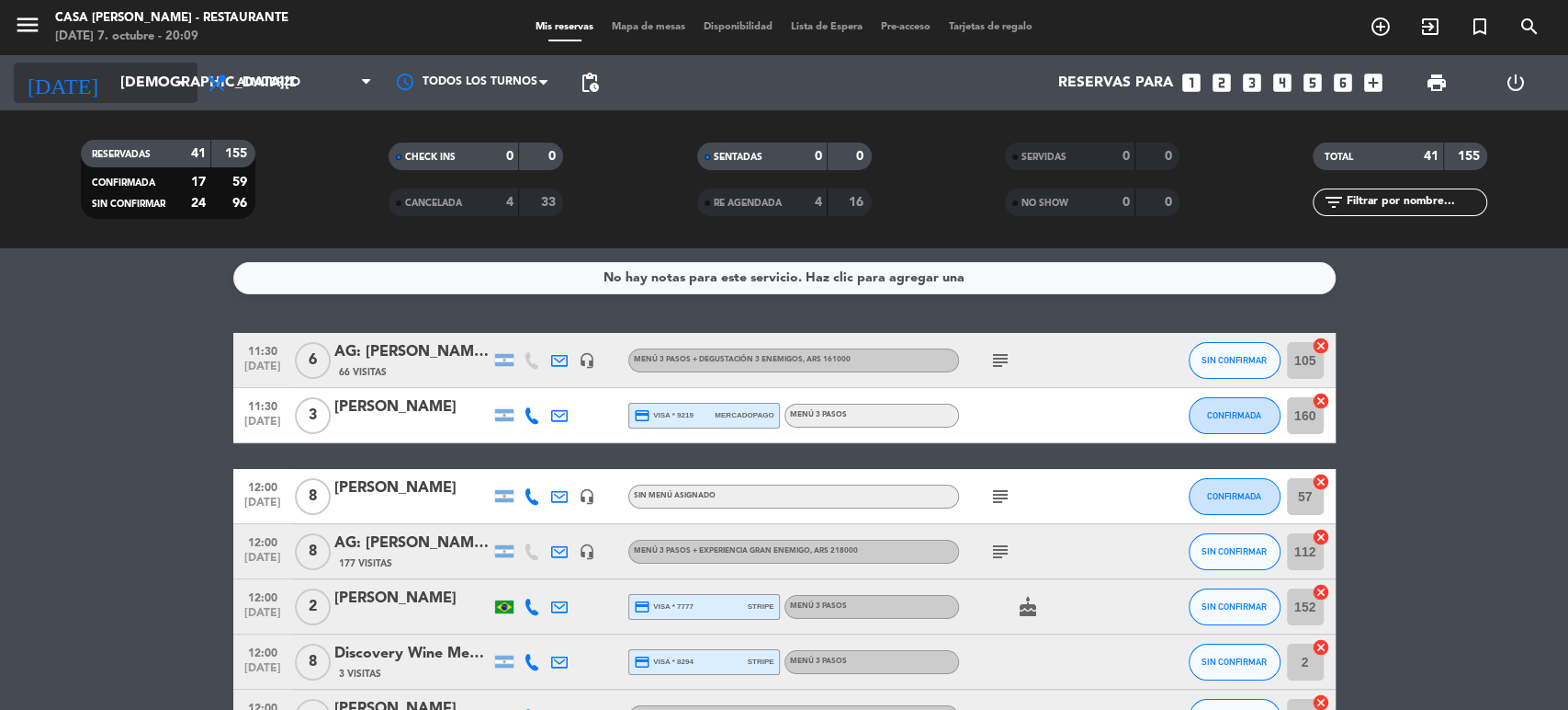
click at [179, 79] on icon "arrow_drop_down" at bounding box center [182, 83] width 22 height 22
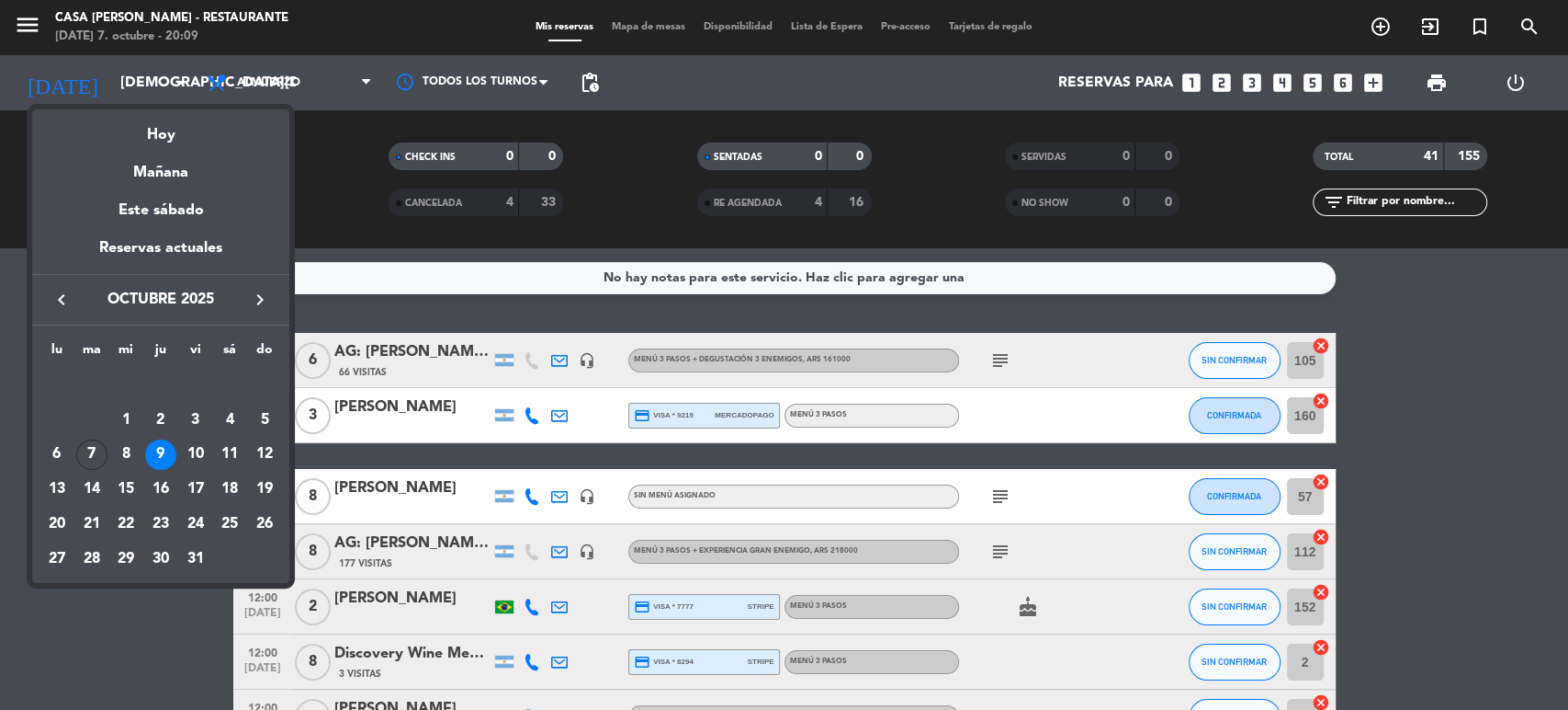
click at [264, 294] on icon "keyboard_arrow_right" at bounding box center [260, 300] width 22 height 22
click at [225, 447] on div "15" at bounding box center [229, 454] width 31 height 31
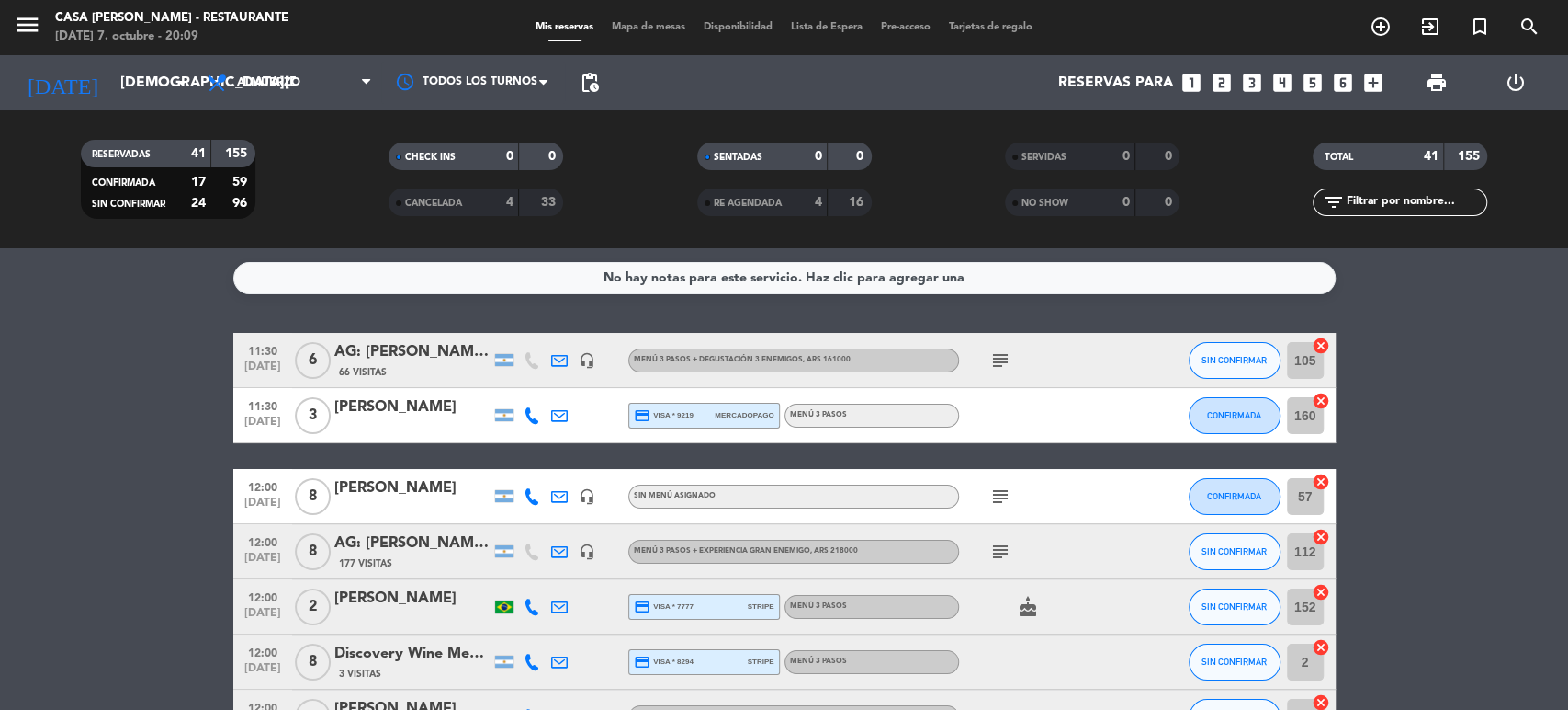
type input "[DATE]"
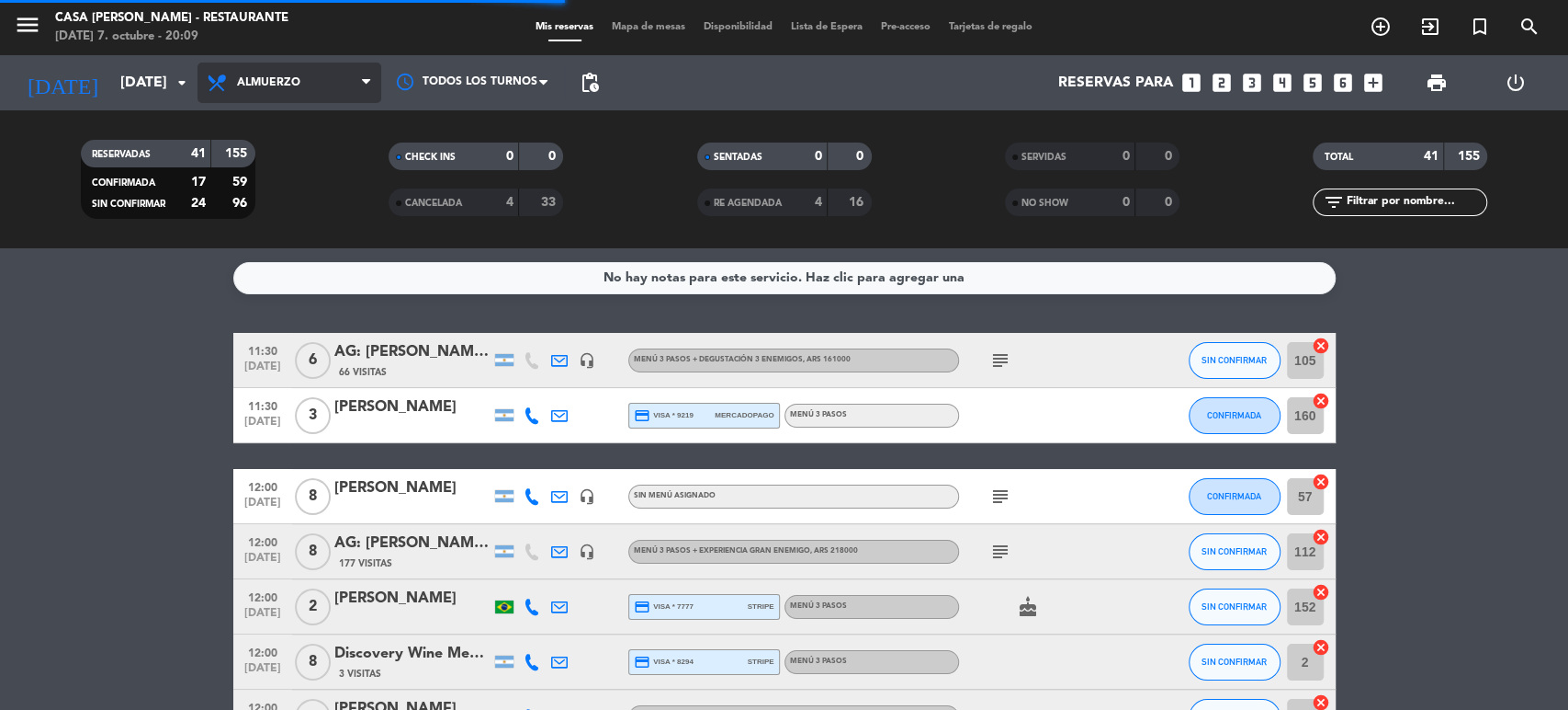
click at [316, 85] on span "Almuerzo" at bounding box center [289, 83] width 184 height 40
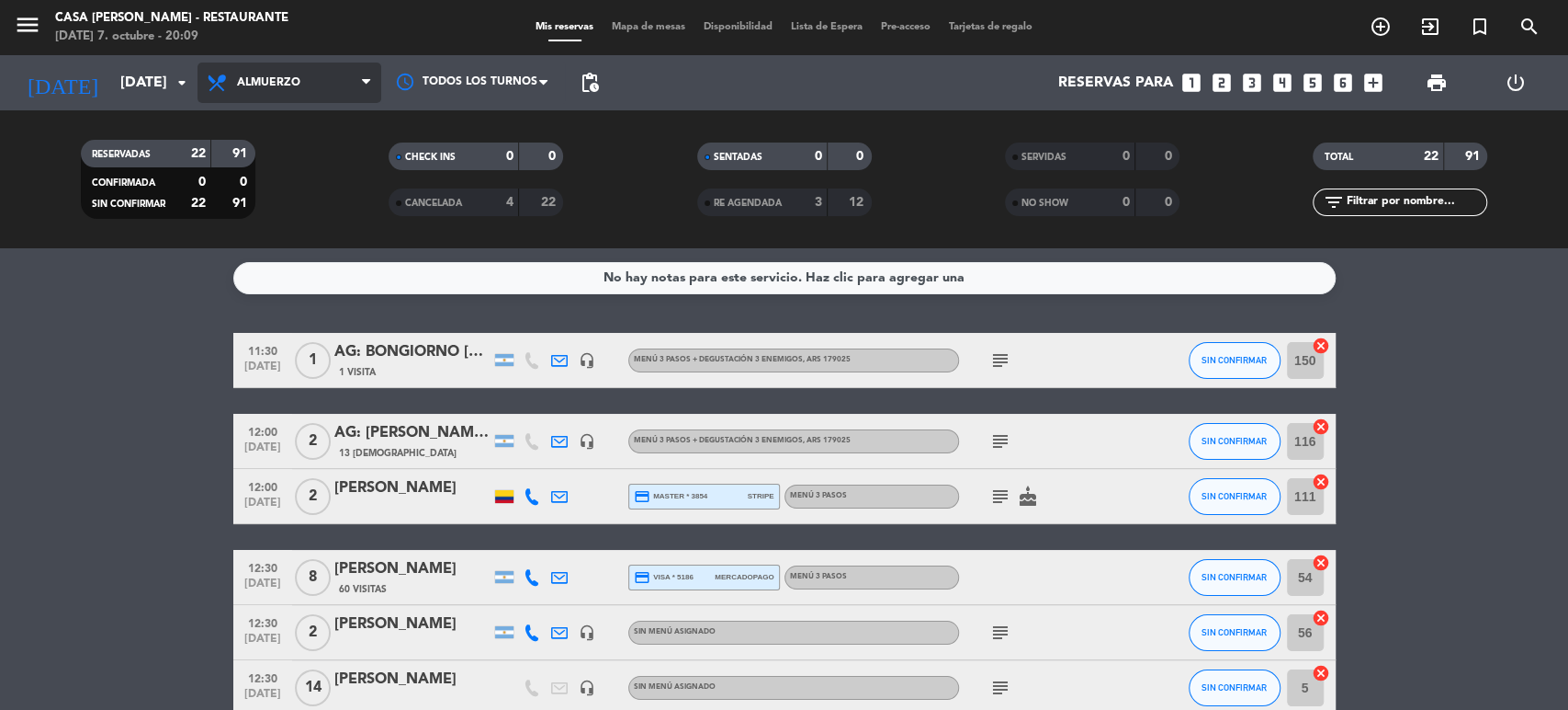
click at [318, 96] on span "Almuerzo" at bounding box center [289, 83] width 184 height 40
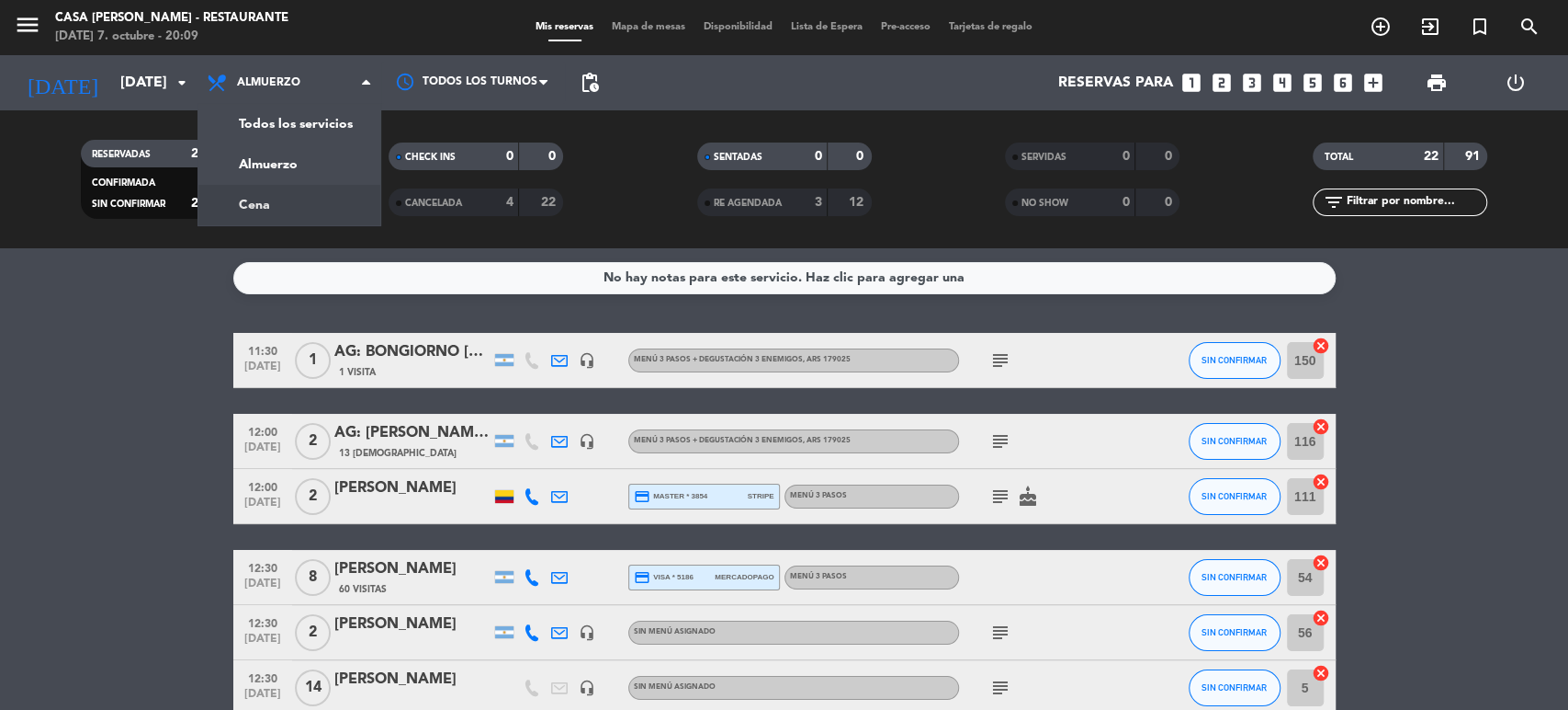
drag, startPoint x: 312, startPoint y: 199, endPoint x: 318, endPoint y: 190, distance: 10.8
click at [311, 200] on div "menu Casa [PERSON_NAME] - Restaurante [DATE] 7. octubre - 20:09 Mis reservas Ma…" at bounding box center [784, 124] width 1568 height 249
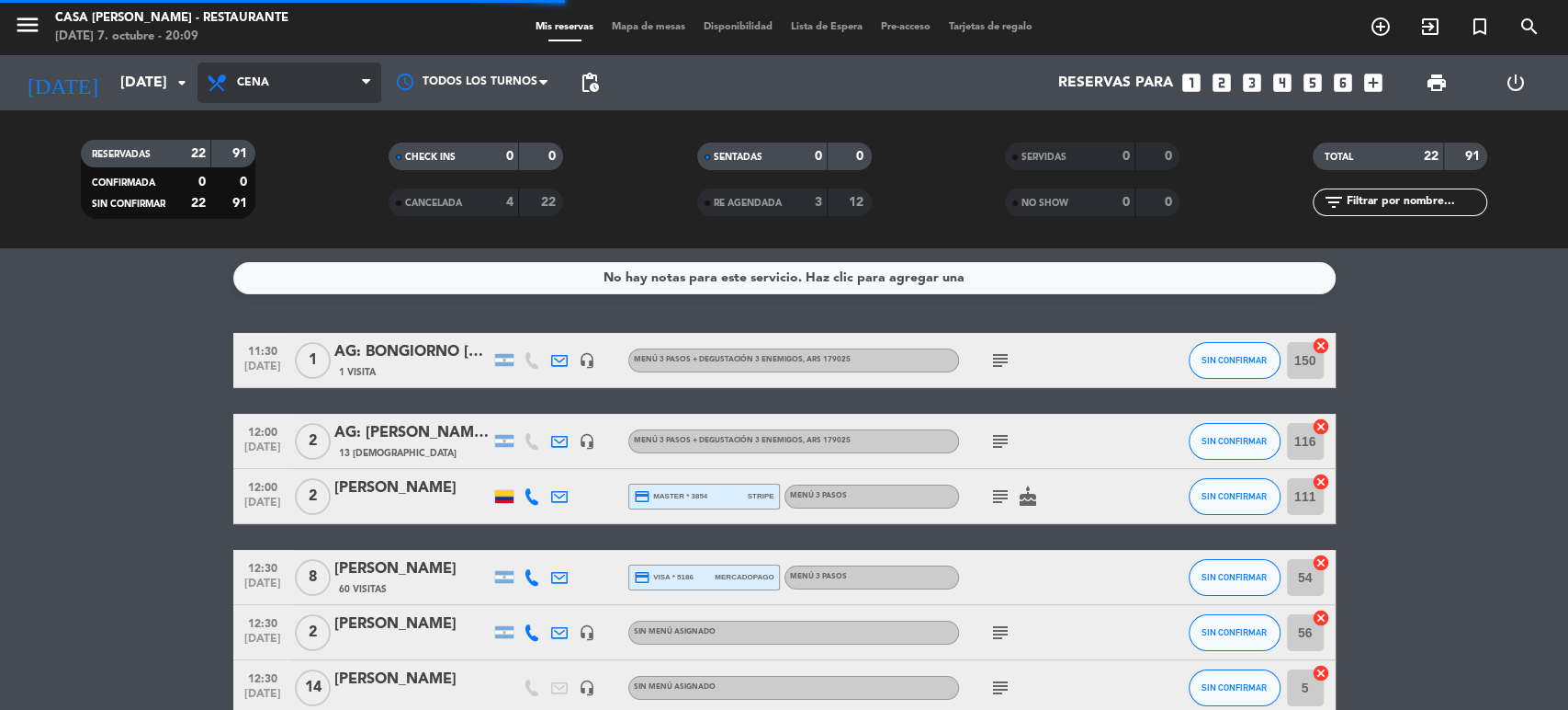
click at [320, 87] on span "Cena" at bounding box center [289, 83] width 184 height 40
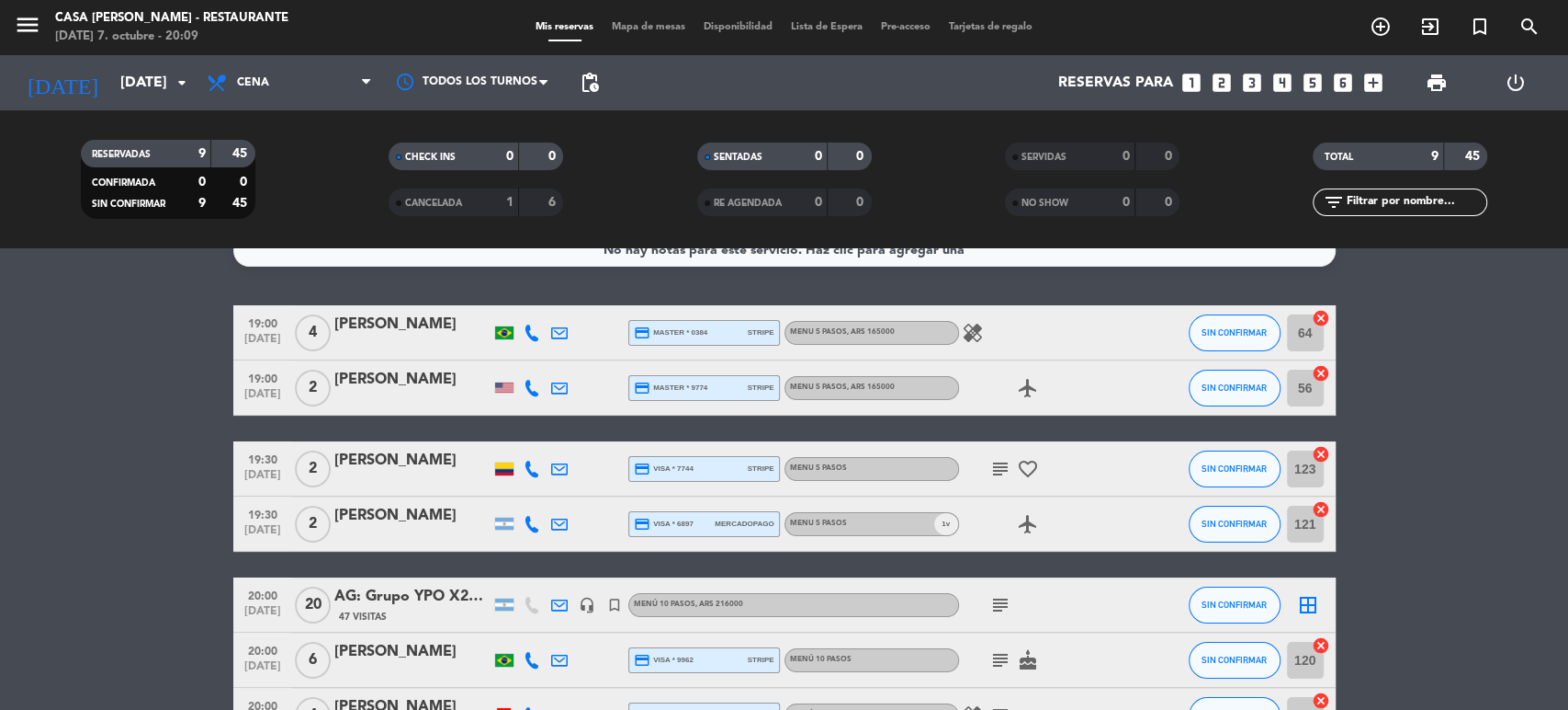
scroll to position [0, 0]
